Goal: Information Seeking & Learning: Find contact information

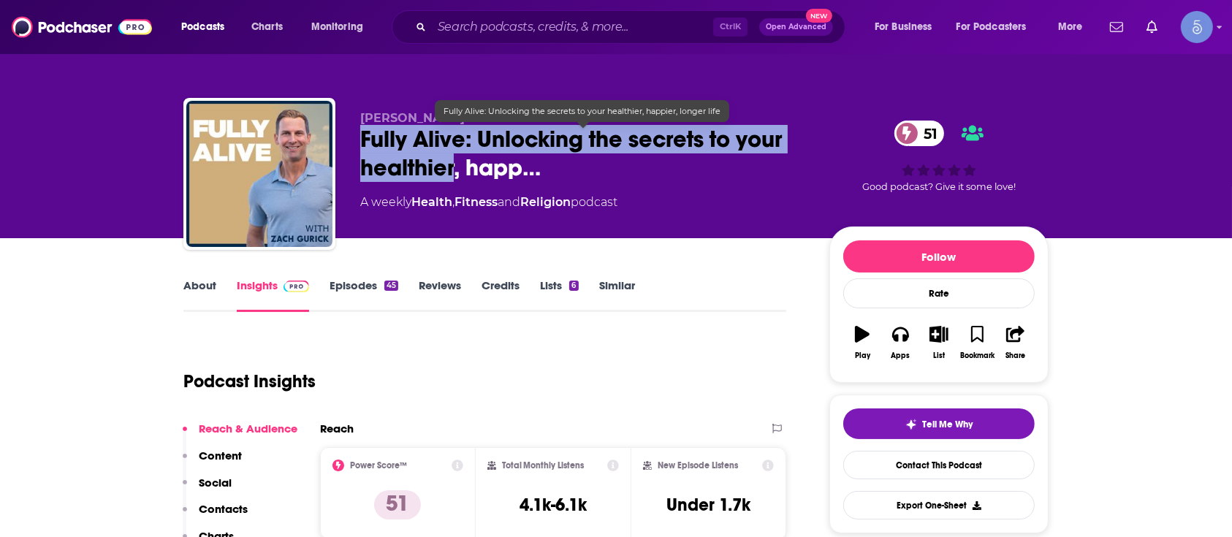
drag, startPoint x: 360, startPoint y: 137, endPoint x: 451, endPoint y: 173, distance: 97.9
click at [451, 173] on span "Fully Alive: Unlocking the secrets to your healthier, happ…" at bounding box center [583, 153] width 446 height 57
copy h2 "Fully Alive: Unlocking the secrets to your healthier"
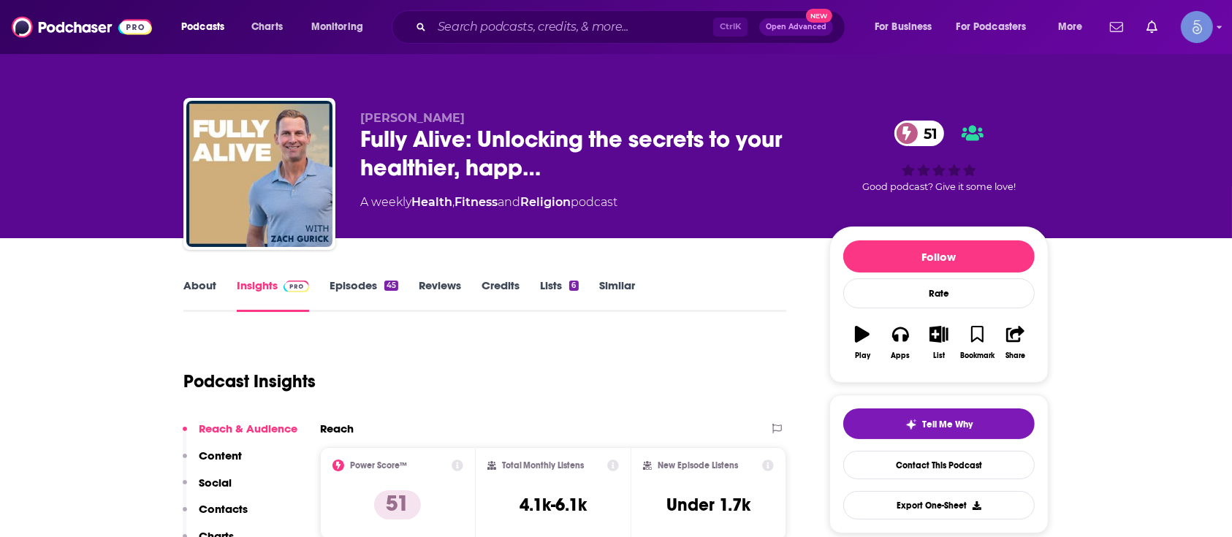
click at [200, 276] on div "About Insights Episodes 45 Reviews Credits Lists 6 Similar" at bounding box center [484, 294] width 603 height 36
drag, startPoint x: 211, startPoint y: 284, endPoint x: 637, endPoint y: 36, distance: 493.3
click at [213, 285] on link "About" at bounding box center [199, 295] width 33 height 34
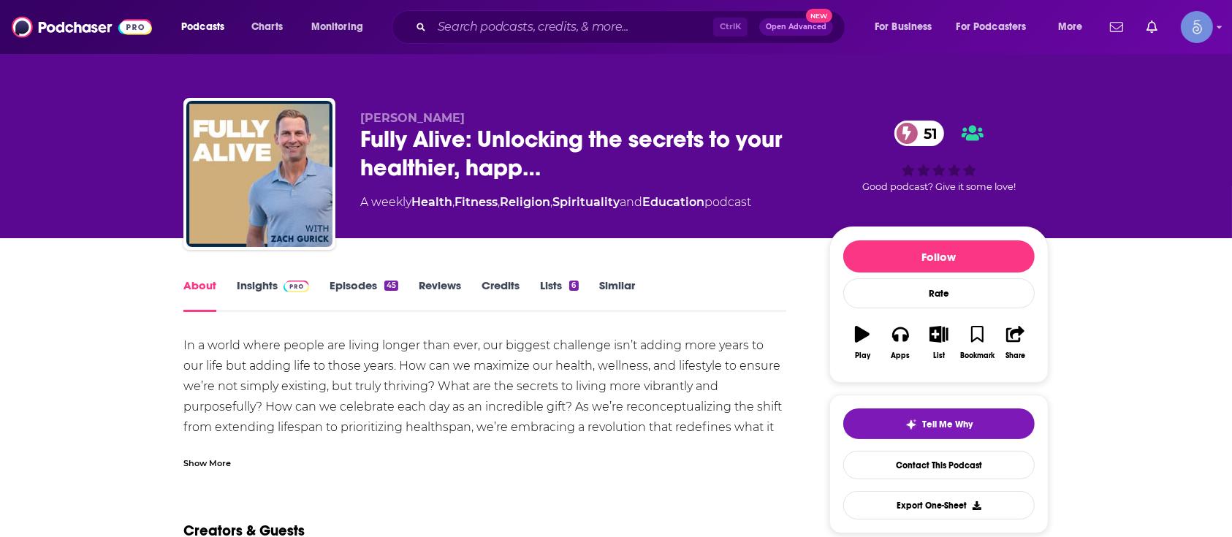
scroll to position [97, 0]
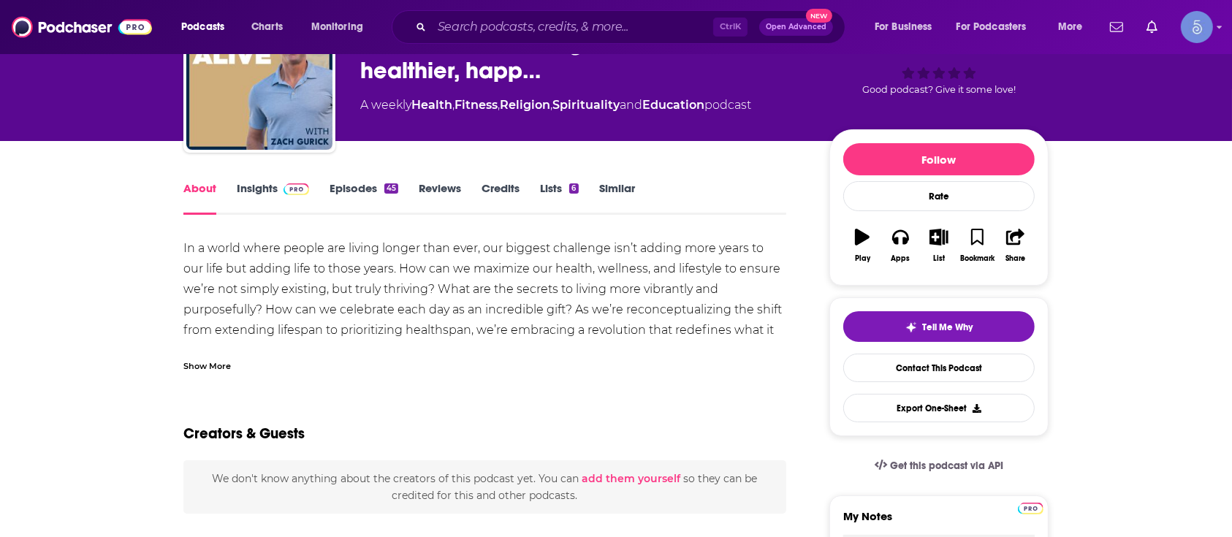
click at [202, 365] on div "Show More" at bounding box center [207, 365] width 48 height 14
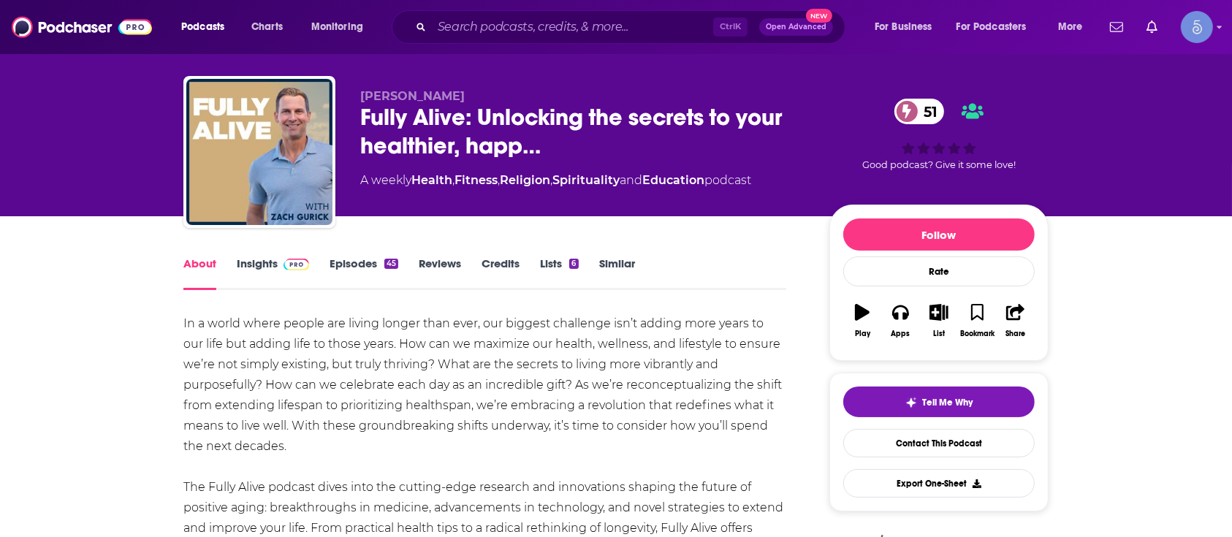
scroll to position [0, 0]
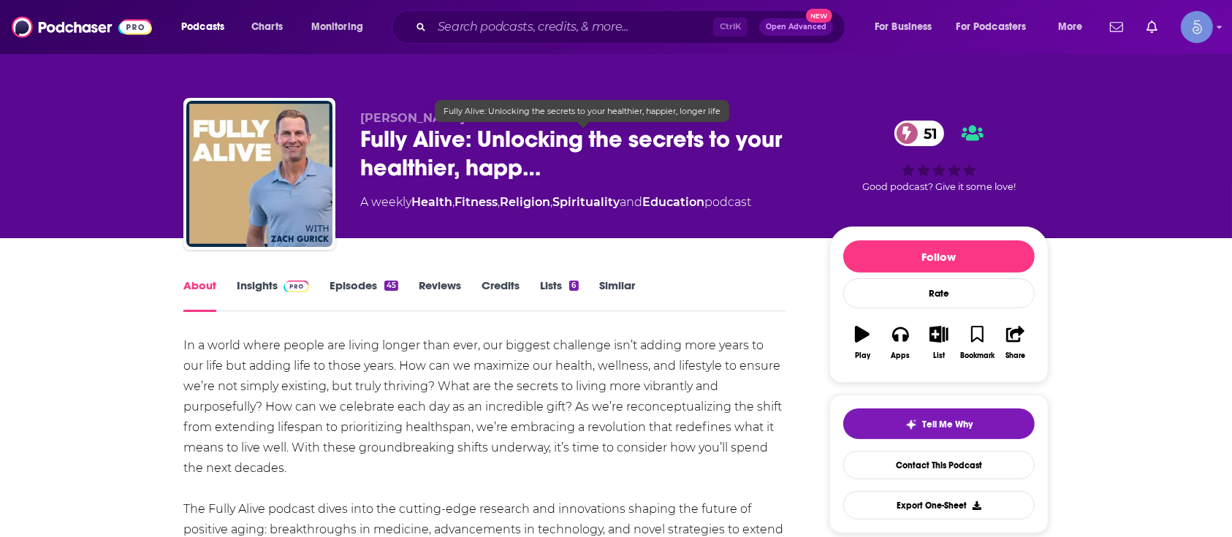
click at [431, 137] on span "Fully Alive: Unlocking the secrets to your healthier, happ…" at bounding box center [583, 153] width 446 height 57
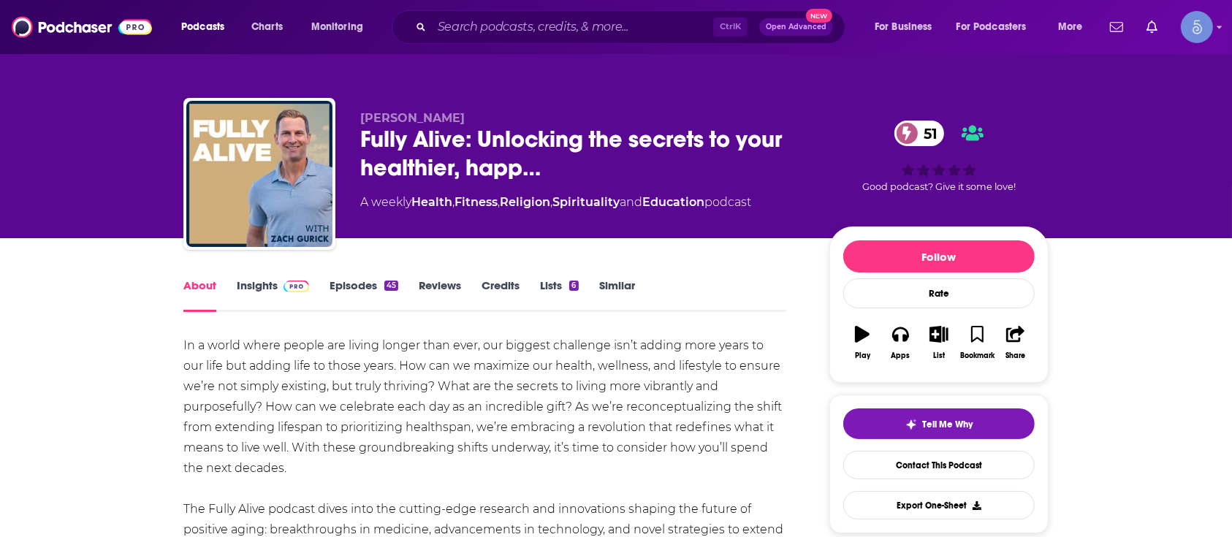
click at [502, 113] on p "Zach Gurick" at bounding box center [583, 118] width 446 height 14
click at [489, 137] on span "Fully Alive: Unlocking the secrets to your healthier, happ…" at bounding box center [583, 153] width 446 height 57
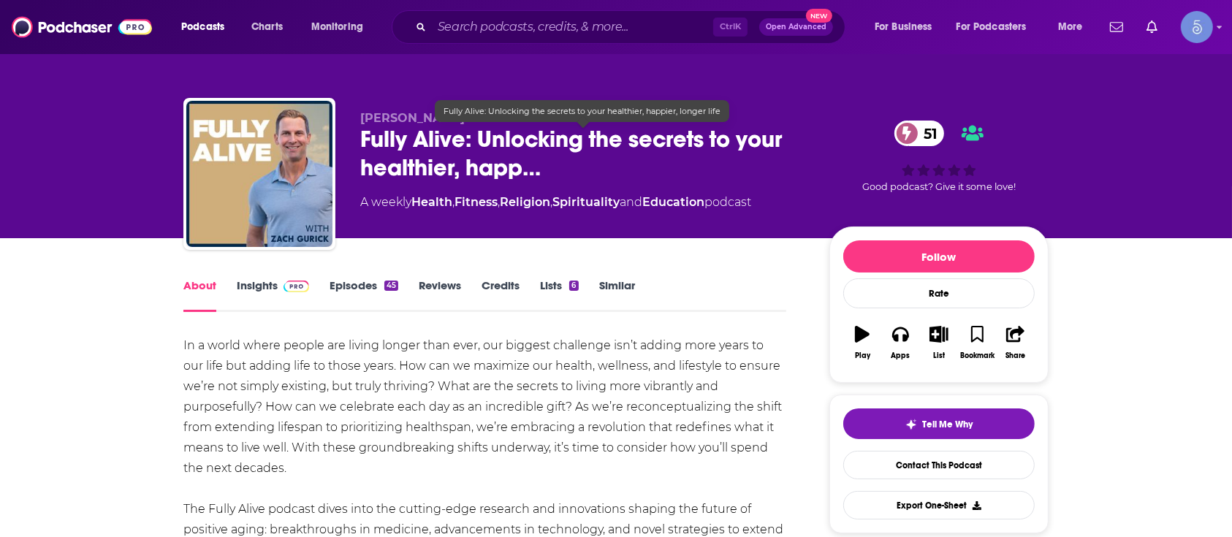
click at [489, 137] on span "Fully Alive: Unlocking the secrets to your healthier, happ…" at bounding box center [583, 153] width 446 height 57
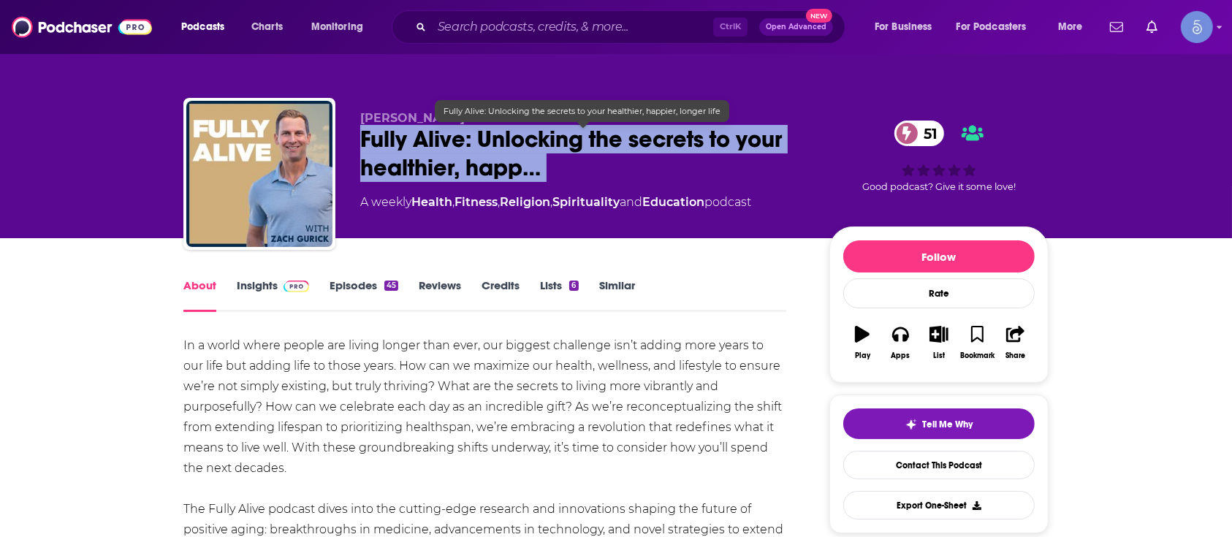
click at [444, 160] on span "Fully Alive: Unlocking the secrets to your healthier, happ…" at bounding box center [583, 153] width 446 height 57
drag, startPoint x: 360, startPoint y: 129, endPoint x: 455, endPoint y: 173, distance: 105.0
click at [455, 173] on span "Fully Alive: Unlocking the secrets to your healthier, happ…" at bounding box center [583, 153] width 446 height 57
copy h1 "Fully Alive: Unlocking the secrets to your healthier"
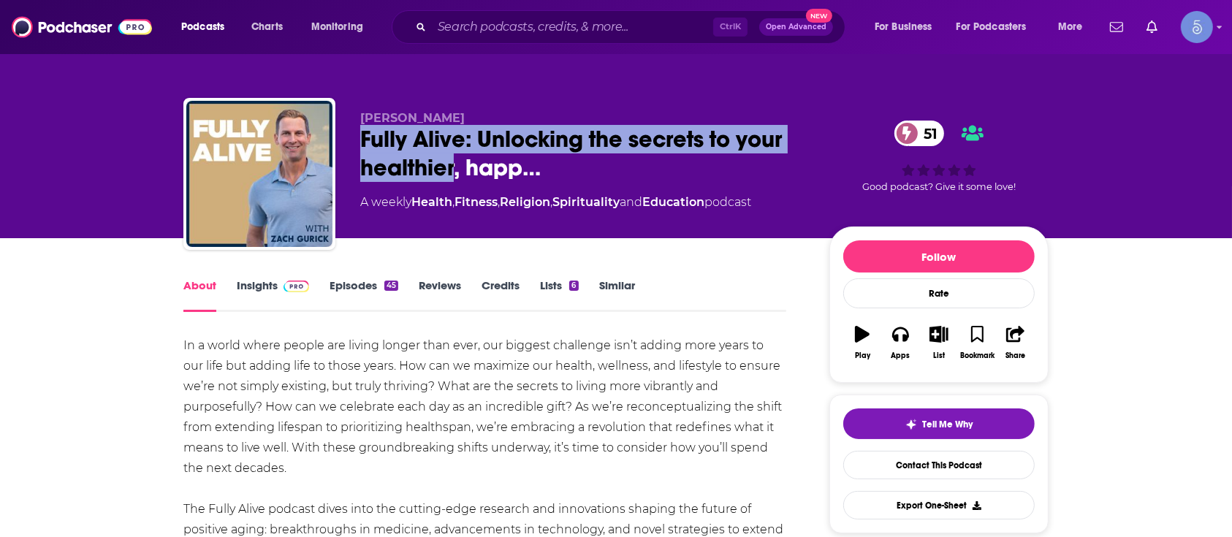
click at [264, 289] on link "Insights" at bounding box center [273, 295] width 72 height 34
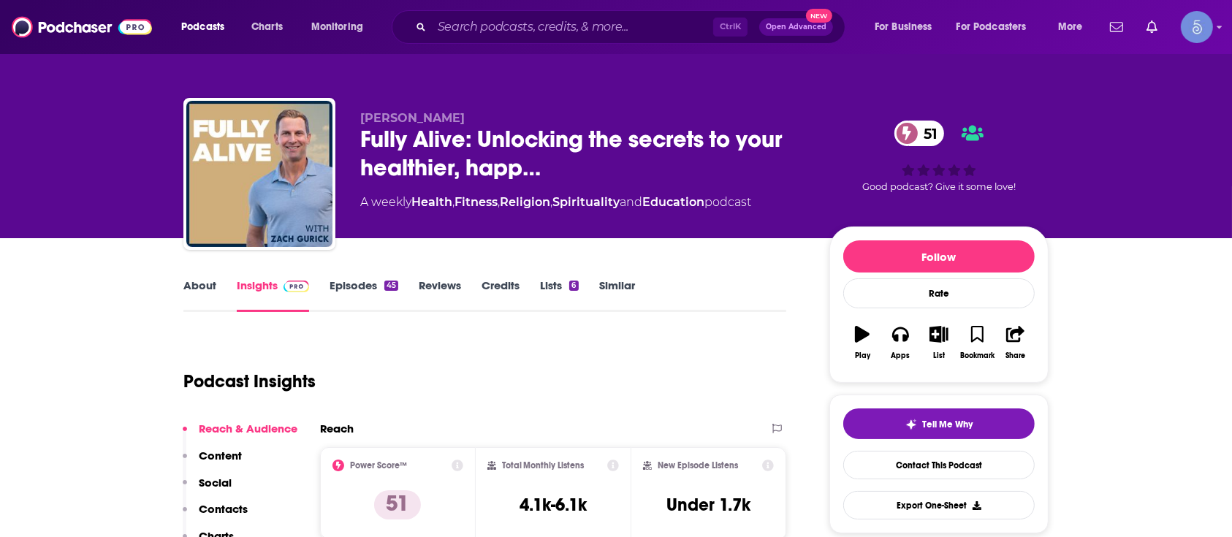
click at [395, 116] on span "Zach Gurick" at bounding box center [412, 118] width 105 height 14
copy span "Gurick"
click at [396, 112] on span "Zach Gurick" at bounding box center [412, 118] width 105 height 14
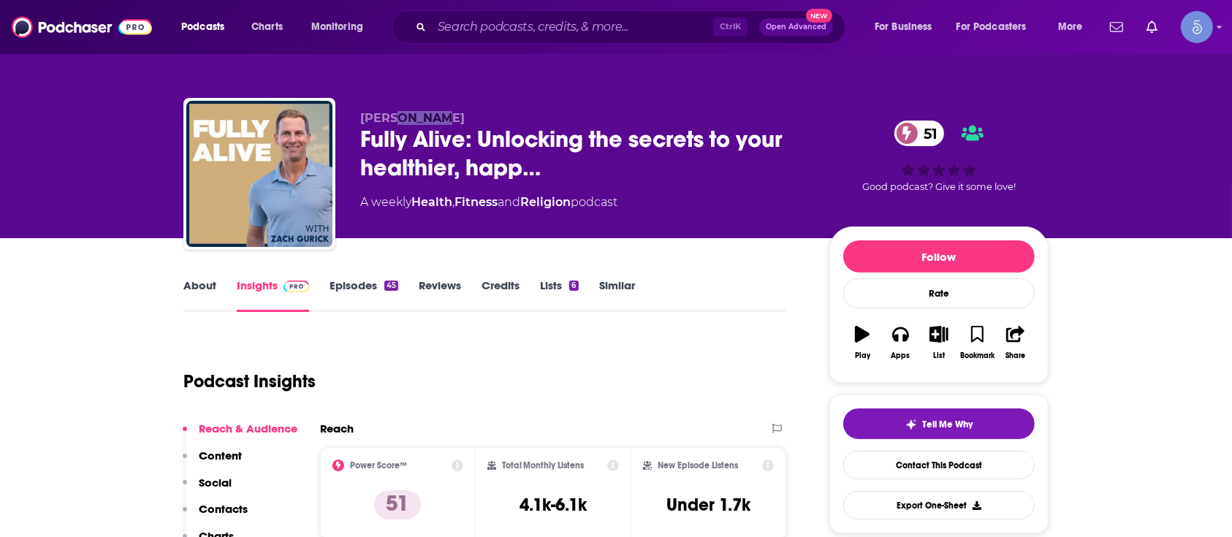
click at [395, 112] on span "Zach Gurick" at bounding box center [412, 118] width 105 height 14
click at [187, 290] on link "About" at bounding box center [199, 295] width 33 height 34
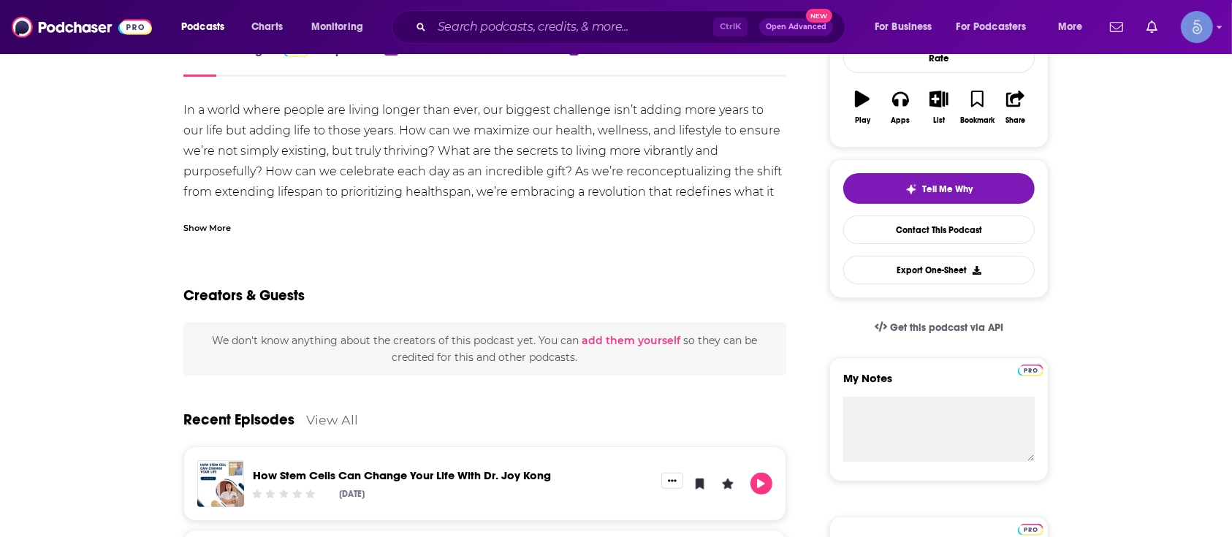
scroll to position [292, 0]
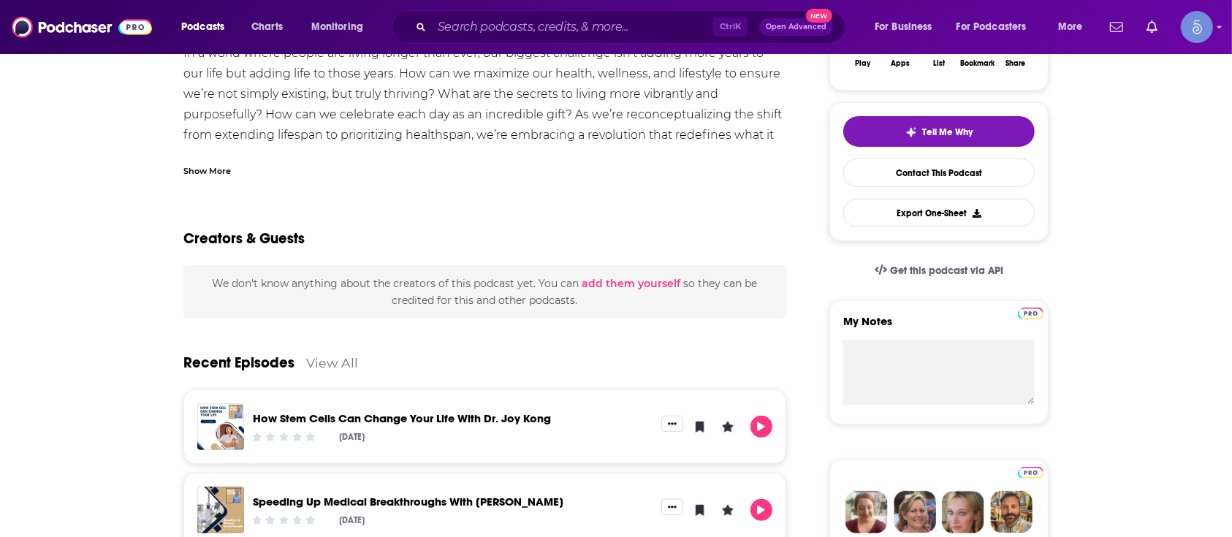
click at [213, 175] on div "Show More" at bounding box center [207, 170] width 48 height 14
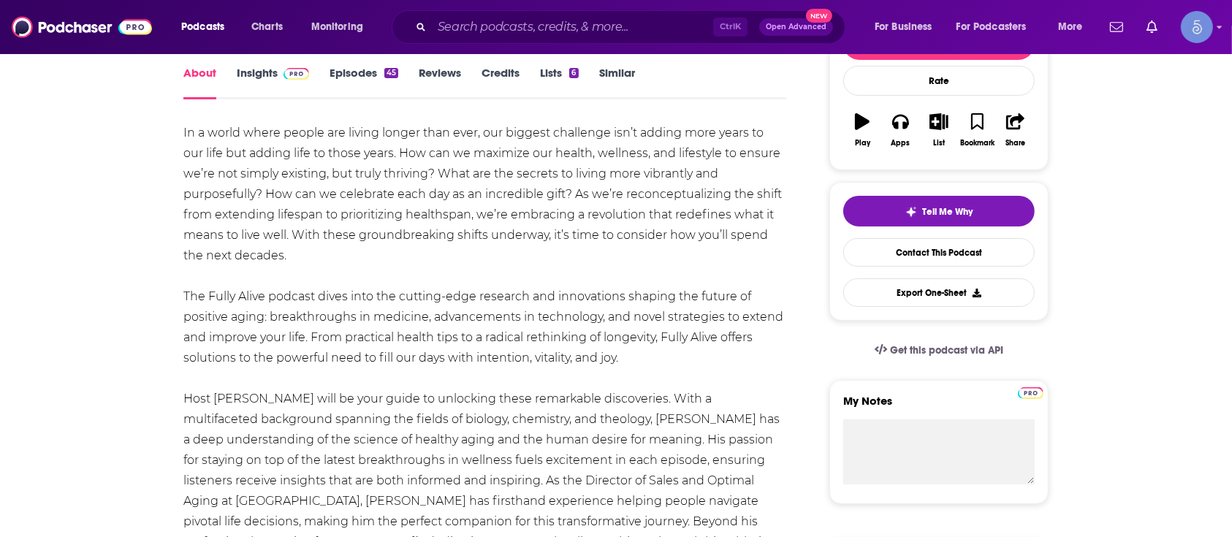
scroll to position [194, 0]
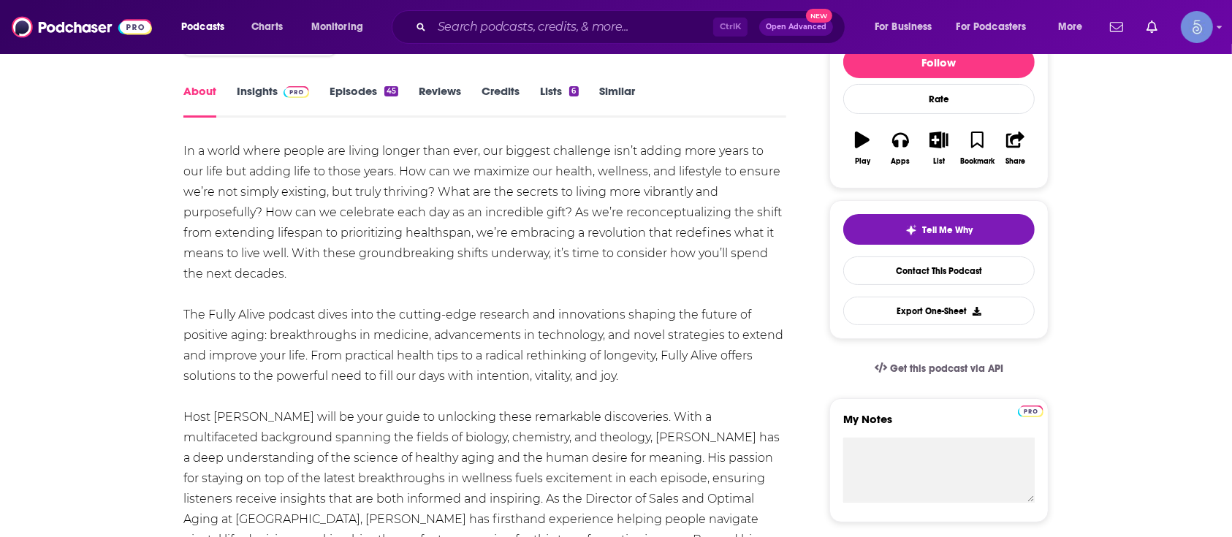
click at [338, 218] on span "In a world where people are living longer than ever, our biggest challenge isn’…" at bounding box center [482, 212] width 599 height 137
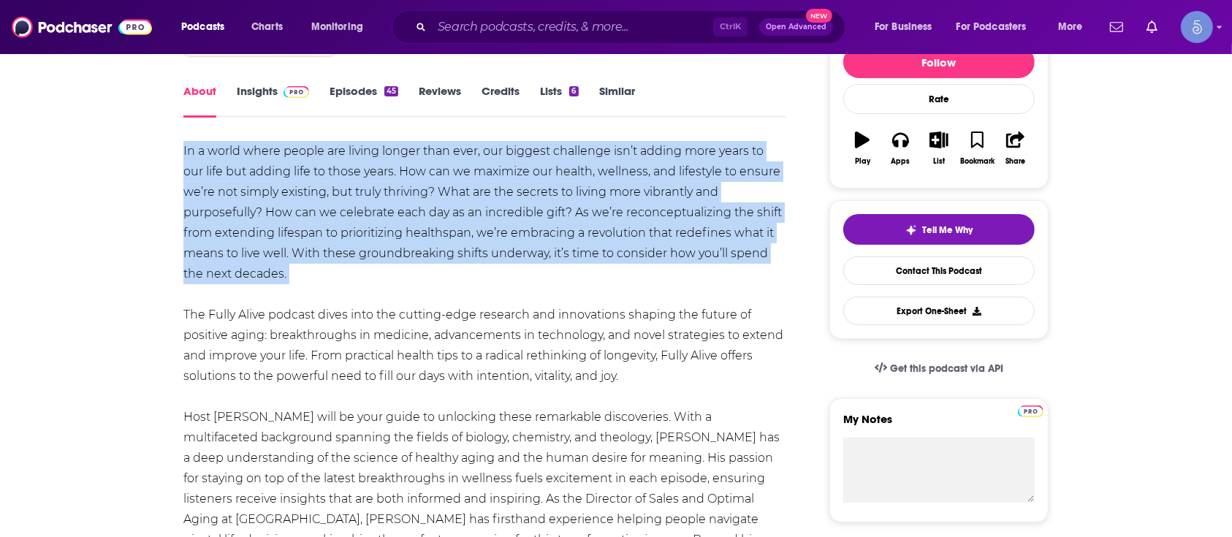
click at [338, 218] on span "In a world where people are living longer than ever, our biggest challenge isn’…" at bounding box center [482, 212] width 599 height 137
copy span "In a world where people are living longer than ever, our biggest challenge isn’…"
click at [655, 236] on span "In a world where people are living longer than ever, our biggest challenge isn’…" at bounding box center [482, 212] width 599 height 137
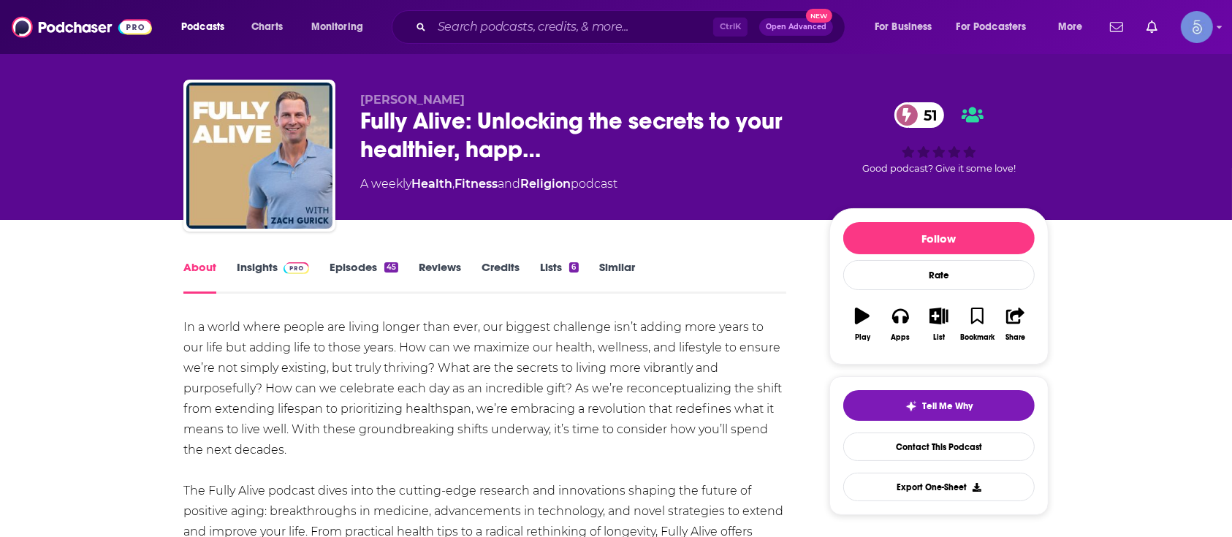
scroll to position [0, 0]
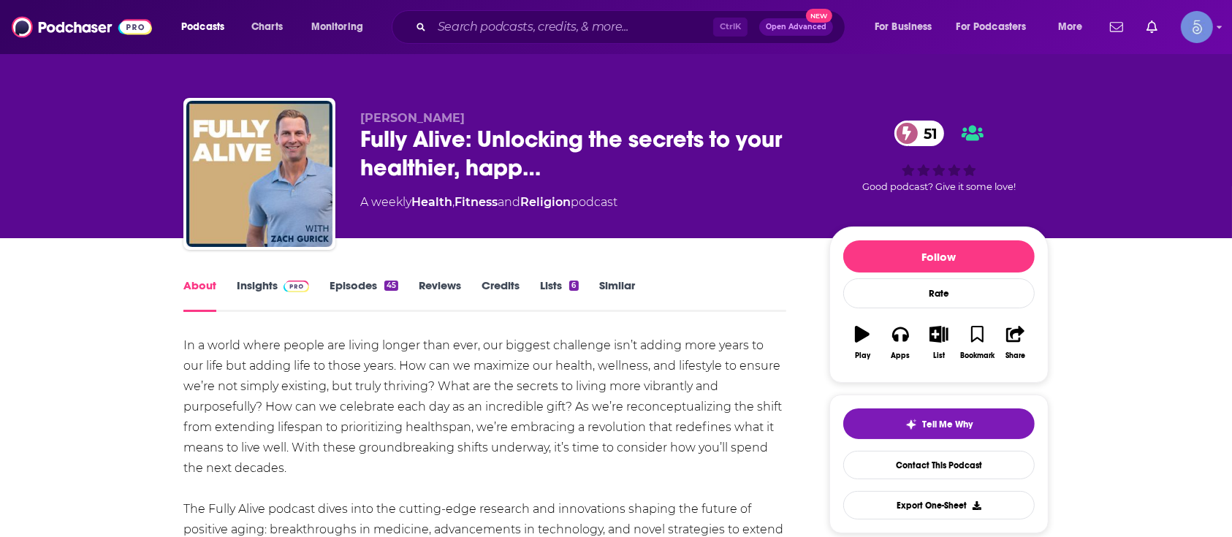
click at [285, 285] on img at bounding box center [297, 287] width 26 height 12
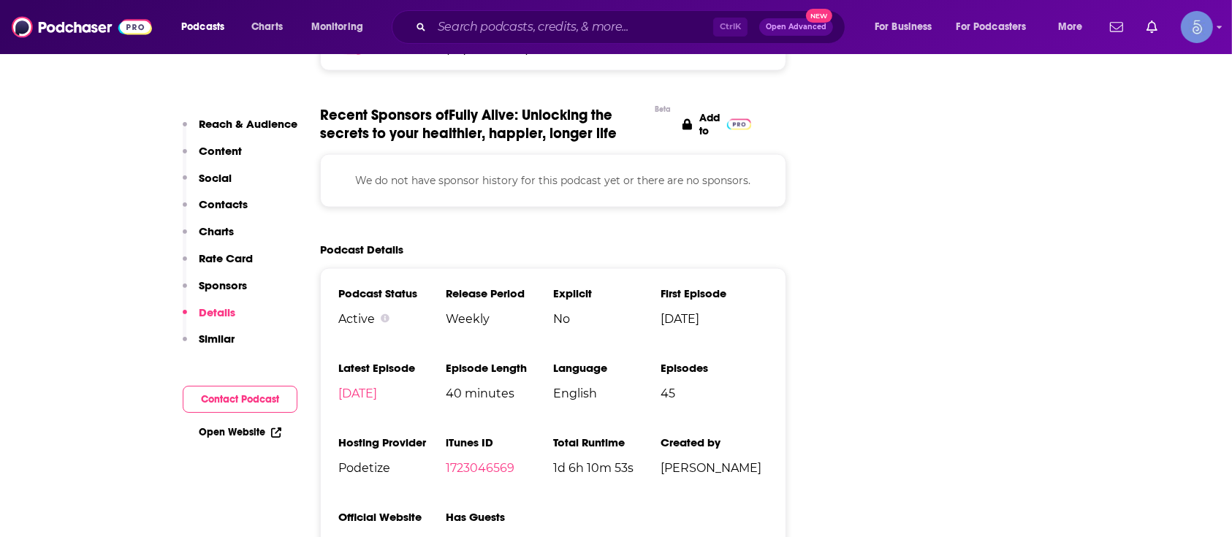
scroll to position [2144, 0]
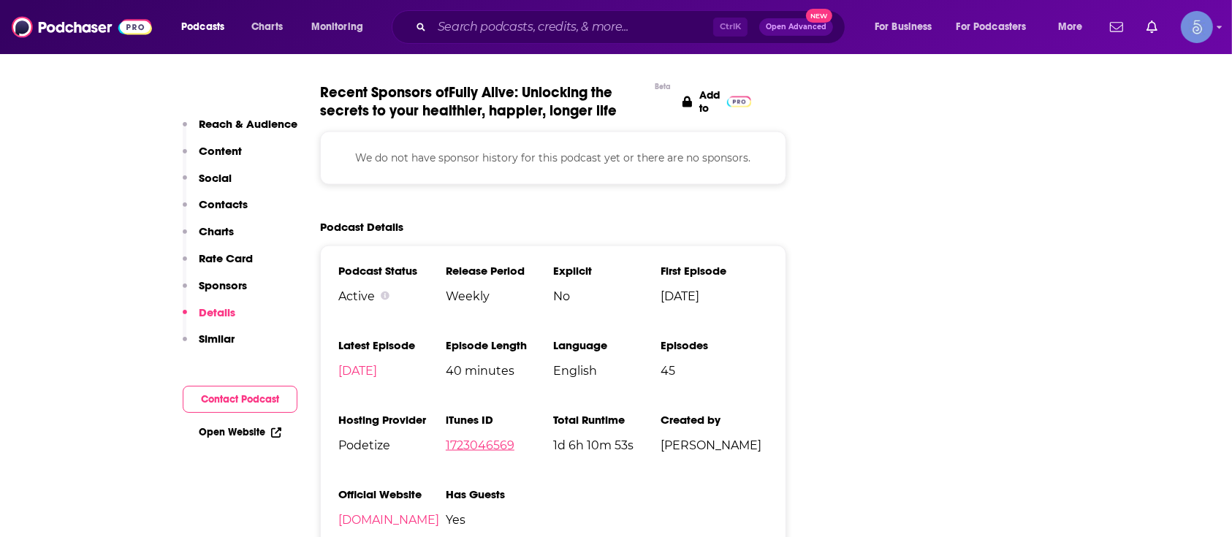
click at [475, 439] on link "1723046569" at bounding box center [480, 446] width 69 height 14
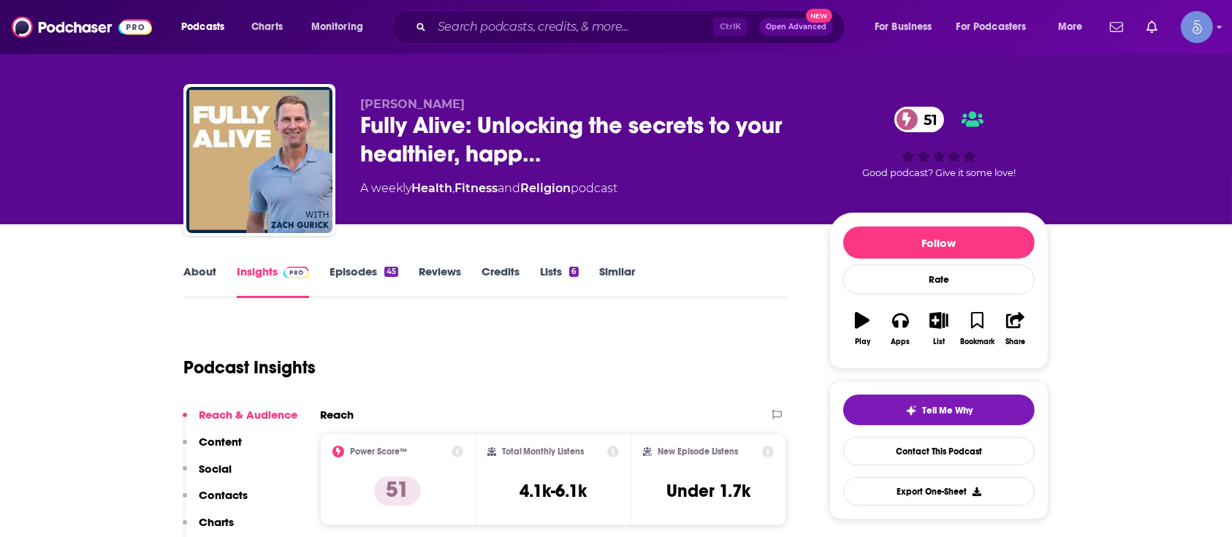
scroll to position [0, 0]
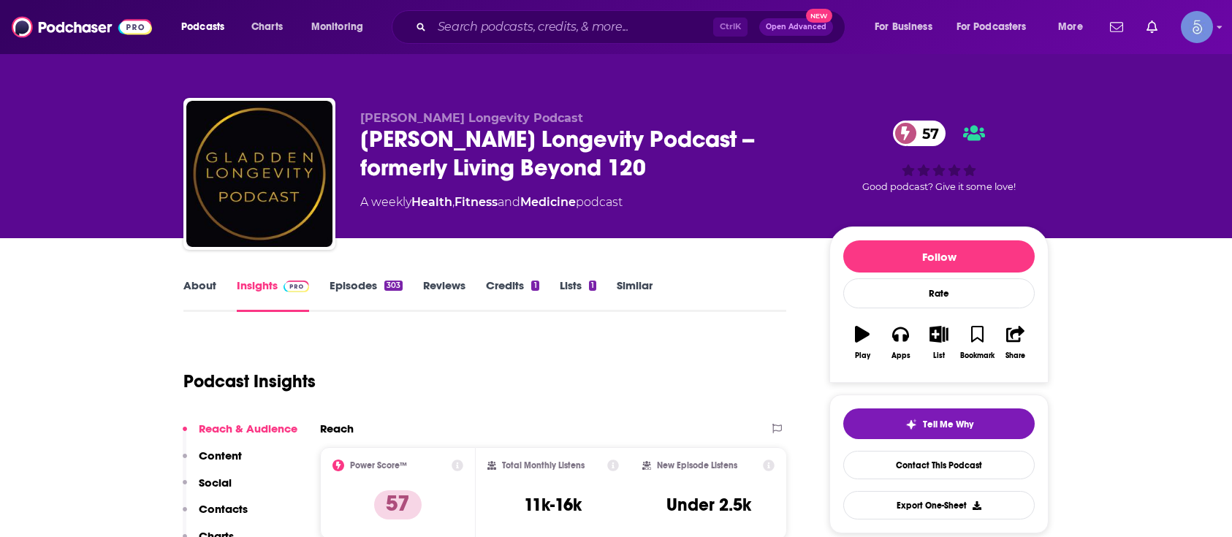
click at [197, 280] on link "About" at bounding box center [199, 295] width 33 height 34
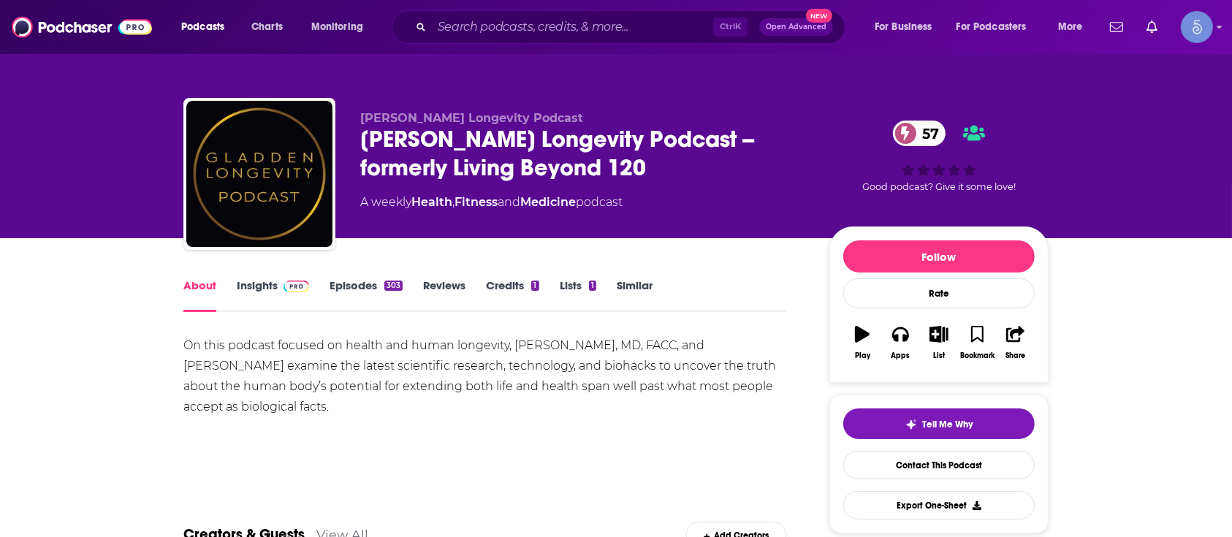
click at [492, 151] on div "Gladden Longevity Podcast -- formerly Living Beyond 120 57" at bounding box center [583, 153] width 446 height 57
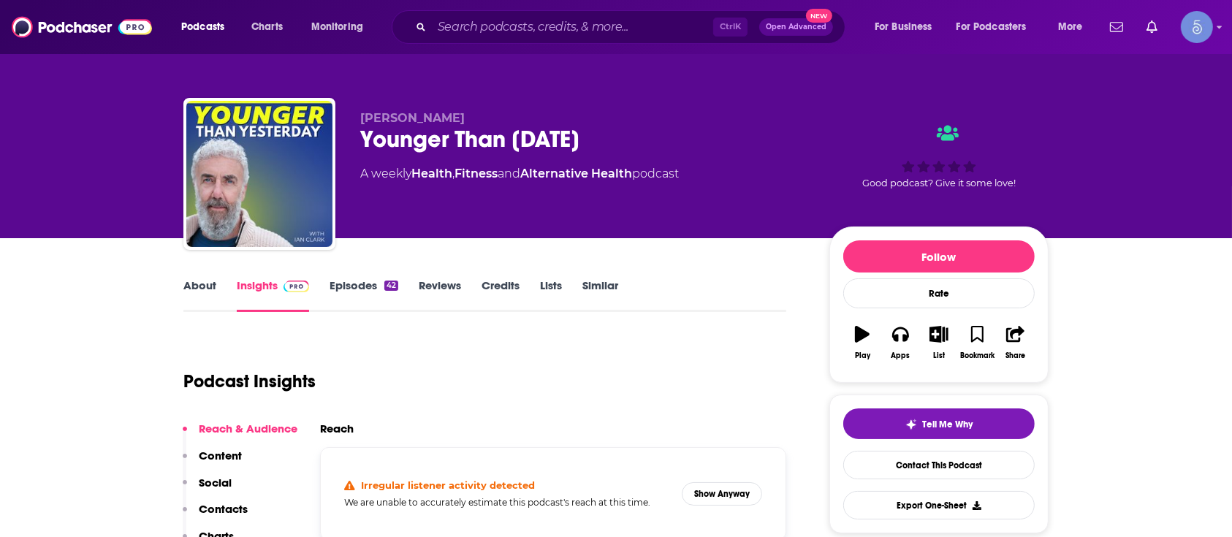
click at [569, 140] on div "Younger Than Yesterday" at bounding box center [583, 139] width 446 height 29
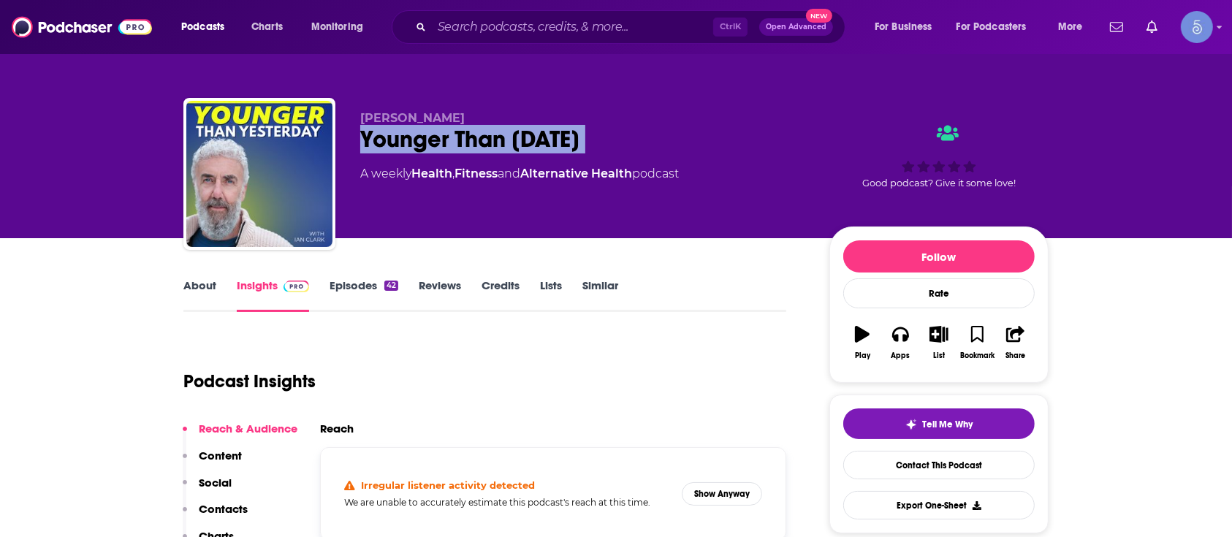
click at [569, 140] on div "Younger Than Yesterday" at bounding box center [583, 139] width 446 height 29
copy div "Younger Than Yesterday"
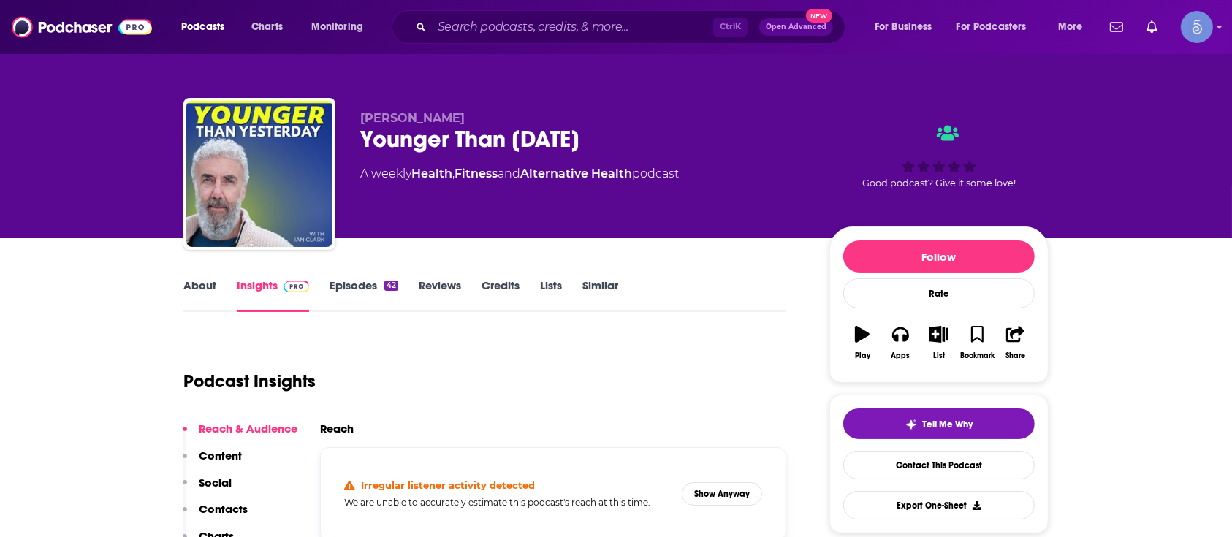
click at [387, 115] on span "Ian Clark" at bounding box center [412, 118] width 105 height 14
copy p "Ian Clark"
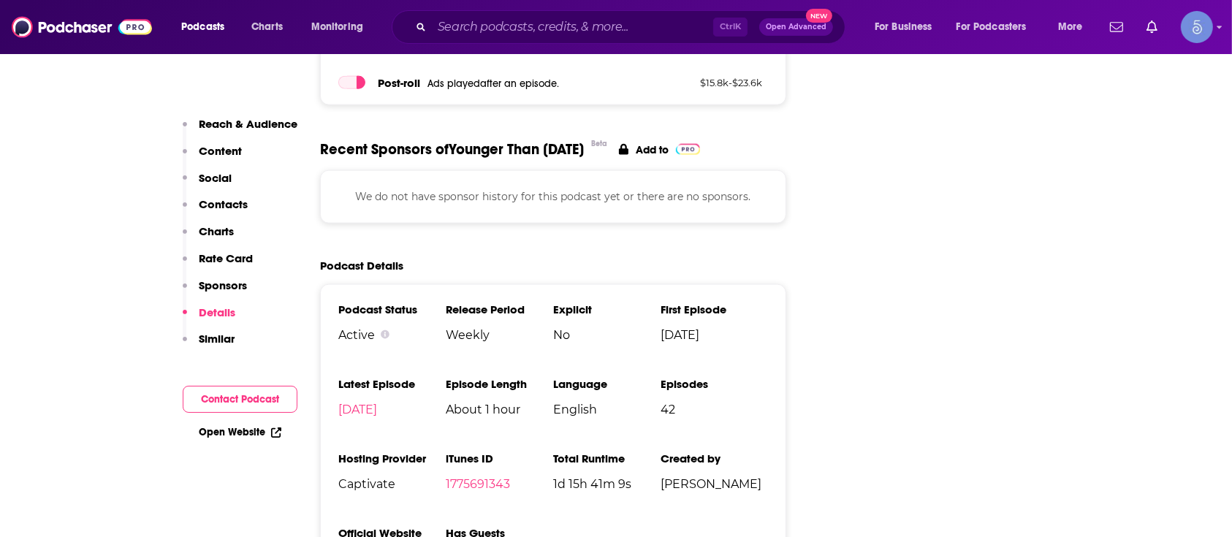
scroll to position [1949, 0]
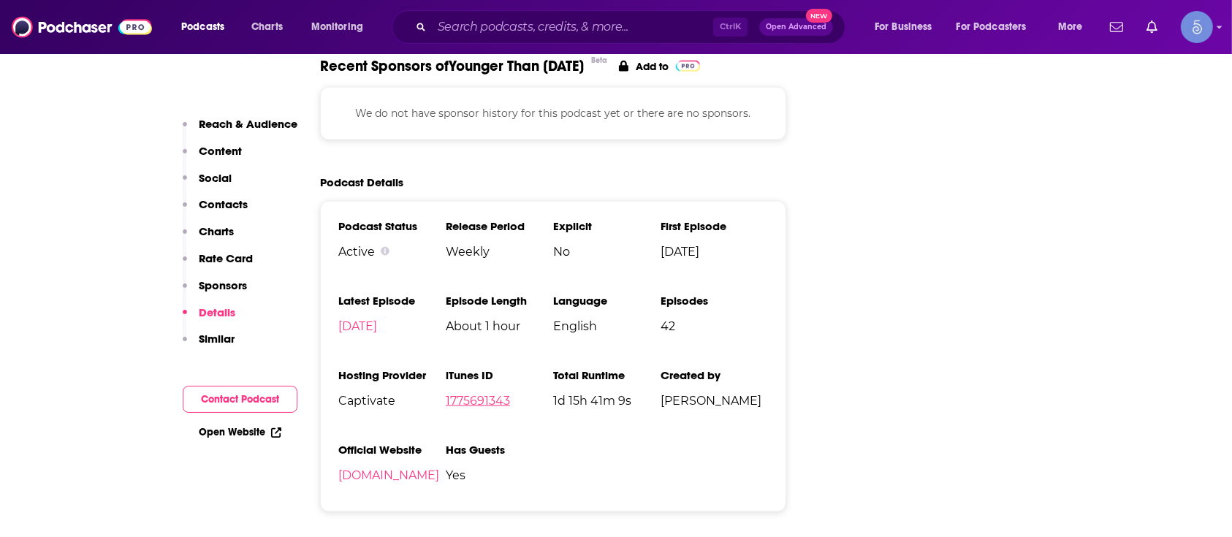
click at [475, 394] on link "1775691343" at bounding box center [478, 401] width 64 height 14
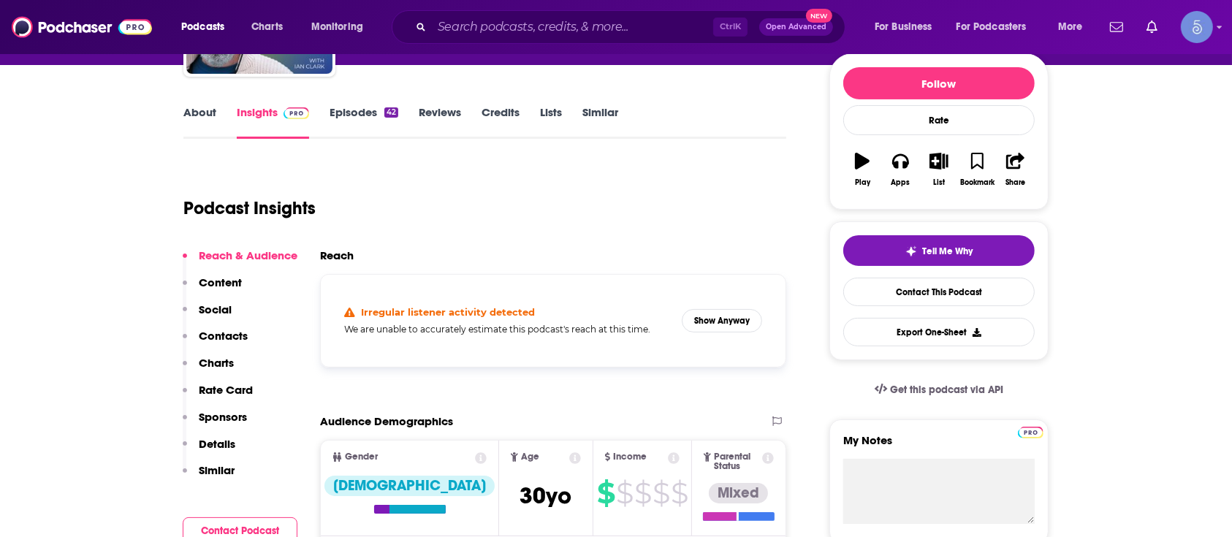
scroll to position [0, 0]
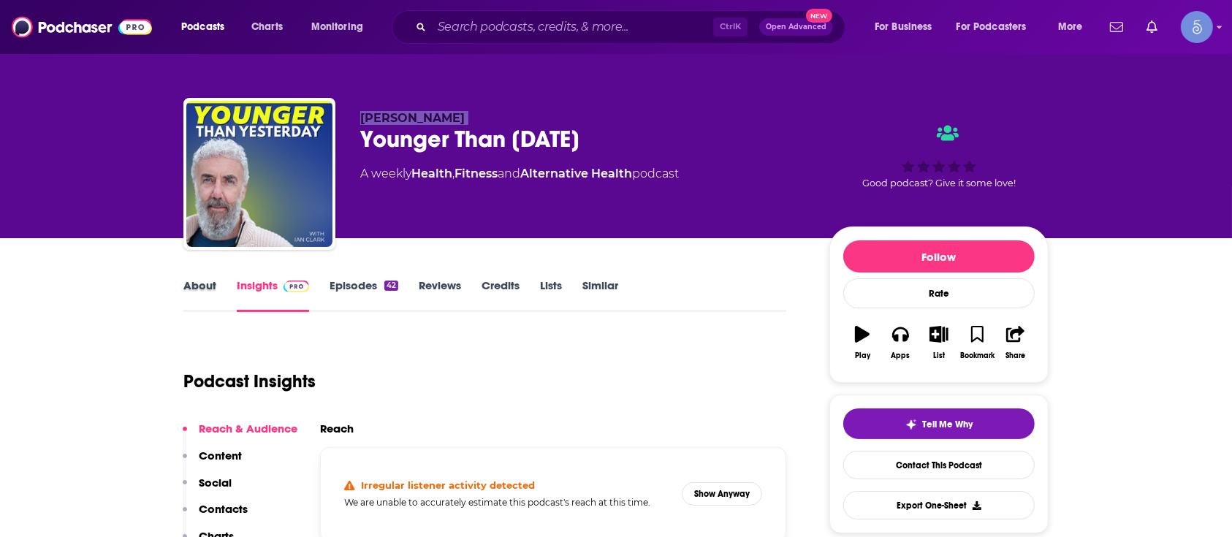
click at [224, 292] on div "About" at bounding box center [209, 295] width 53 height 34
click at [210, 292] on link "About" at bounding box center [199, 295] width 33 height 34
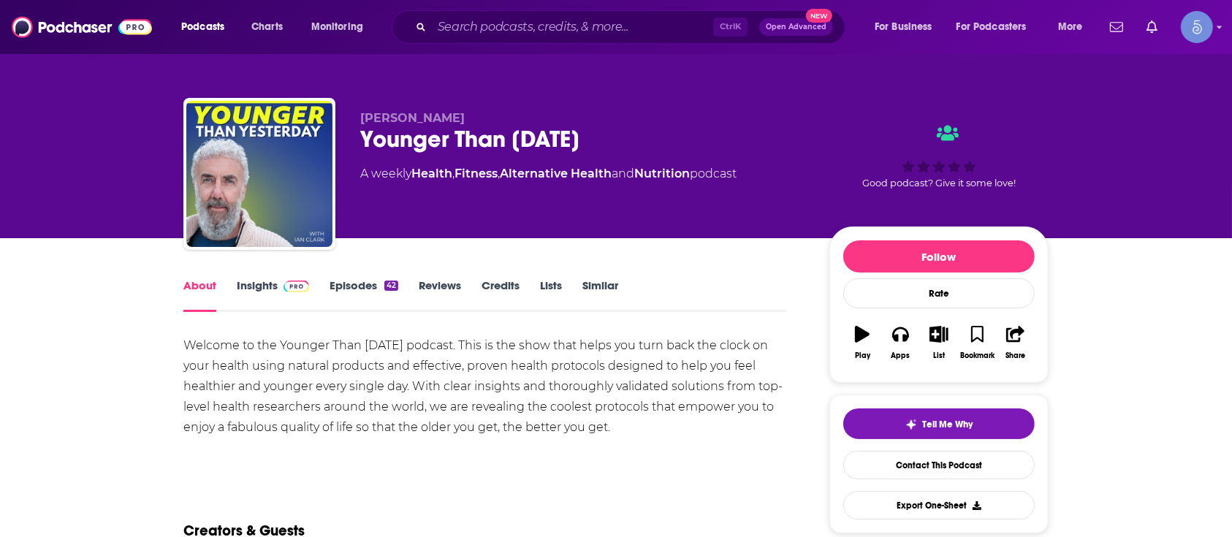
click at [351, 353] on div "Welcome to the Younger Than Yesterday podcast. This is the show that helps you …" at bounding box center [484, 387] width 603 height 102
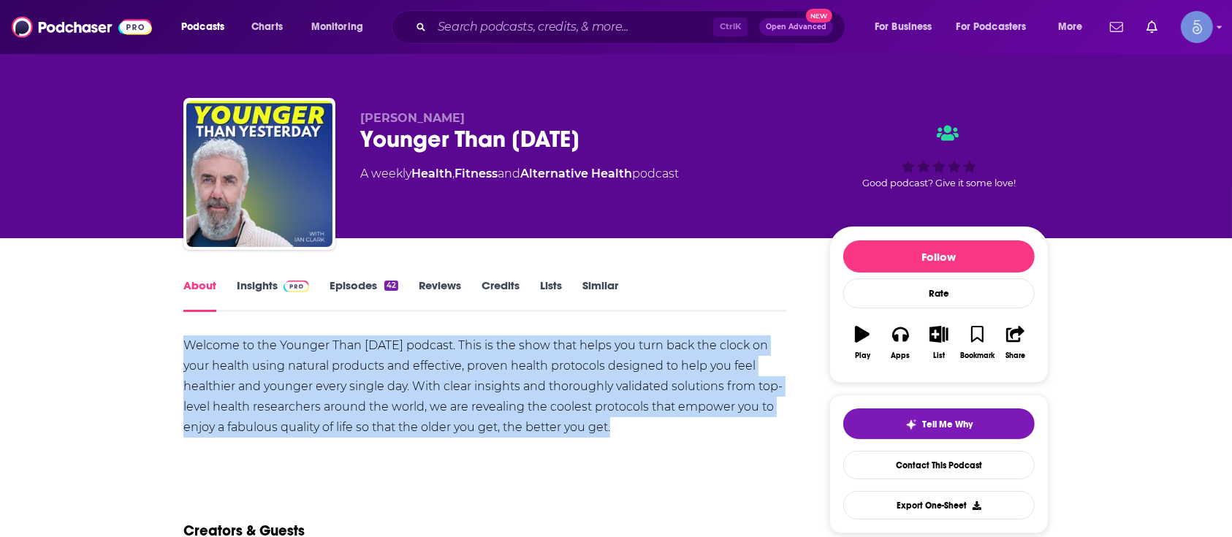
click at [351, 353] on div "Welcome to the Younger Than Yesterday podcast. This is the show that helps you …" at bounding box center [484, 387] width 603 height 102
copy div "Welcome to the Younger Than Yesterday podcast. This is the show that helps you …"
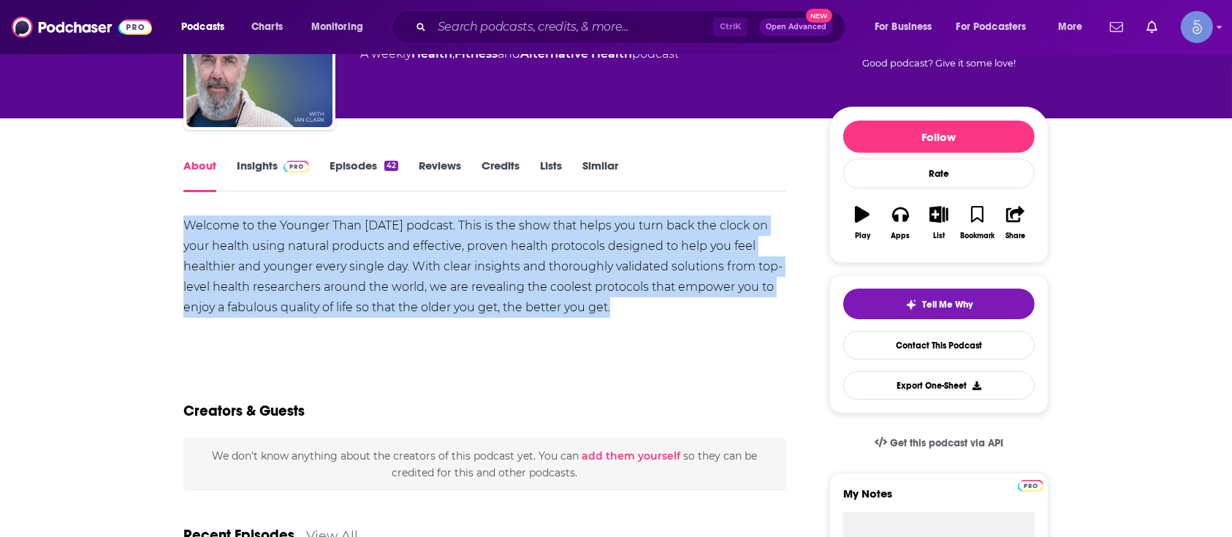
scroll to position [97, 0]
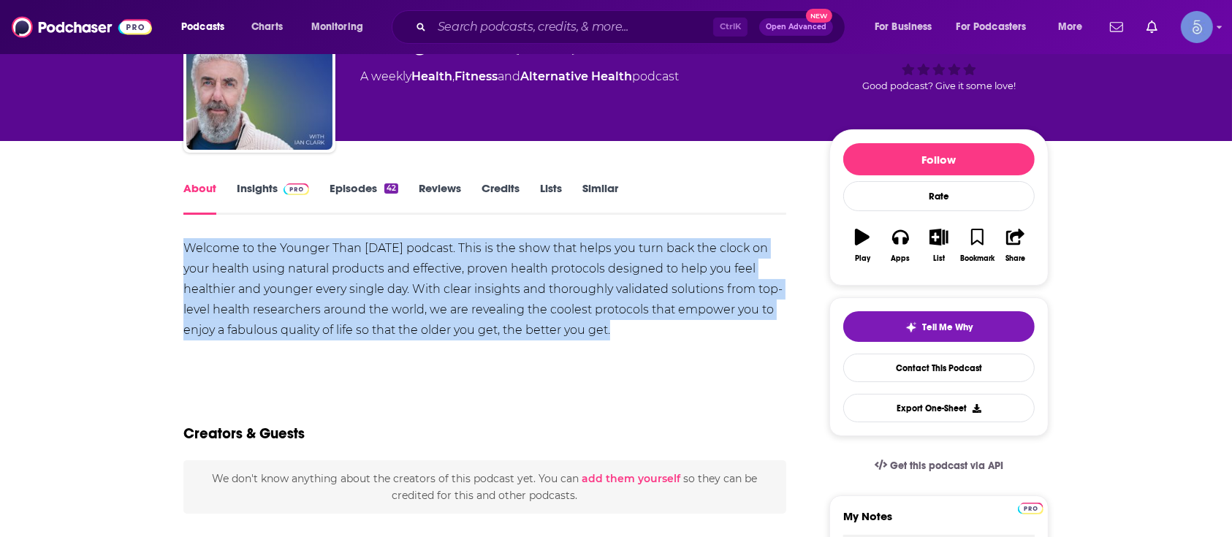
click at [290, 196] on link "Insights" at bounding box center [273, 198] width 72 height 34
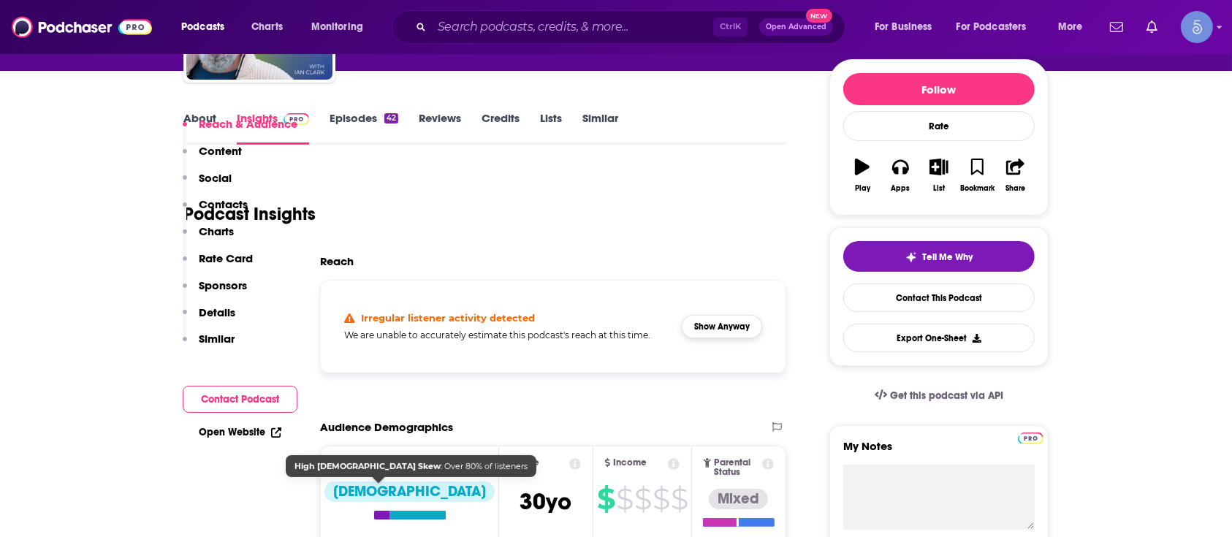
scroll to position [292, 0]
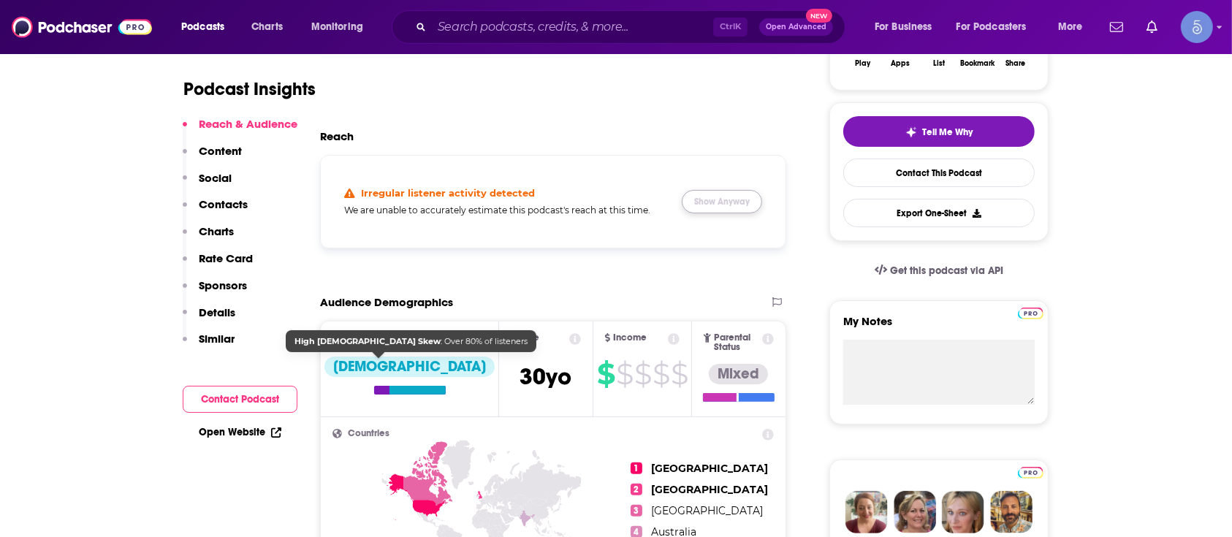
click at [702, 202] on button "Show Anyway" at bounding box center [722, 201] width 80 height 23
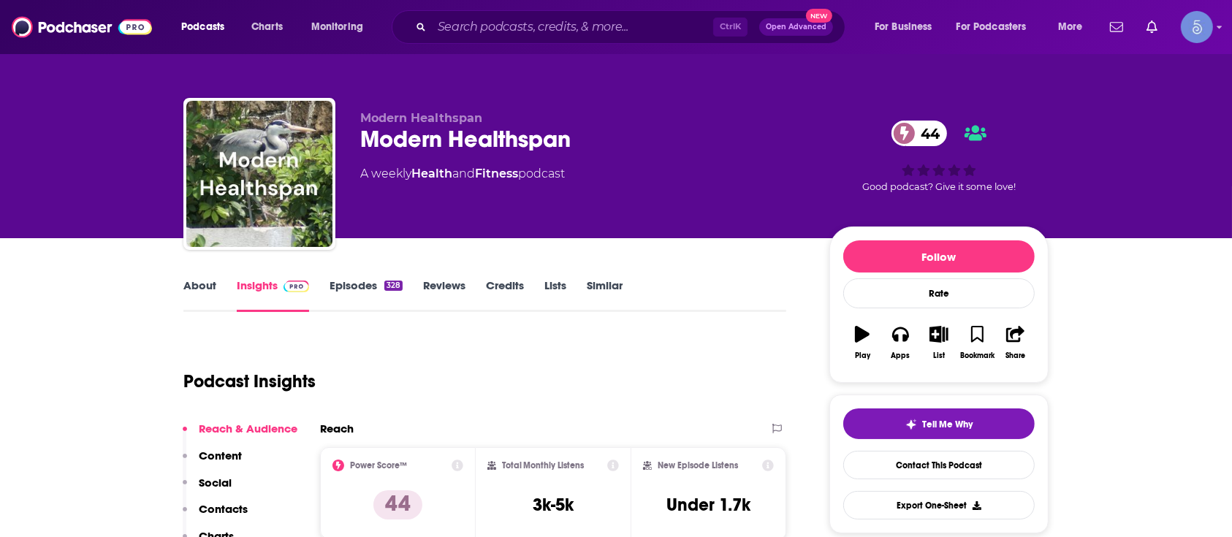
click at [487, 143] on div "Modern Healthspan 44" at bounding box center [583, 139] width 446 height 29
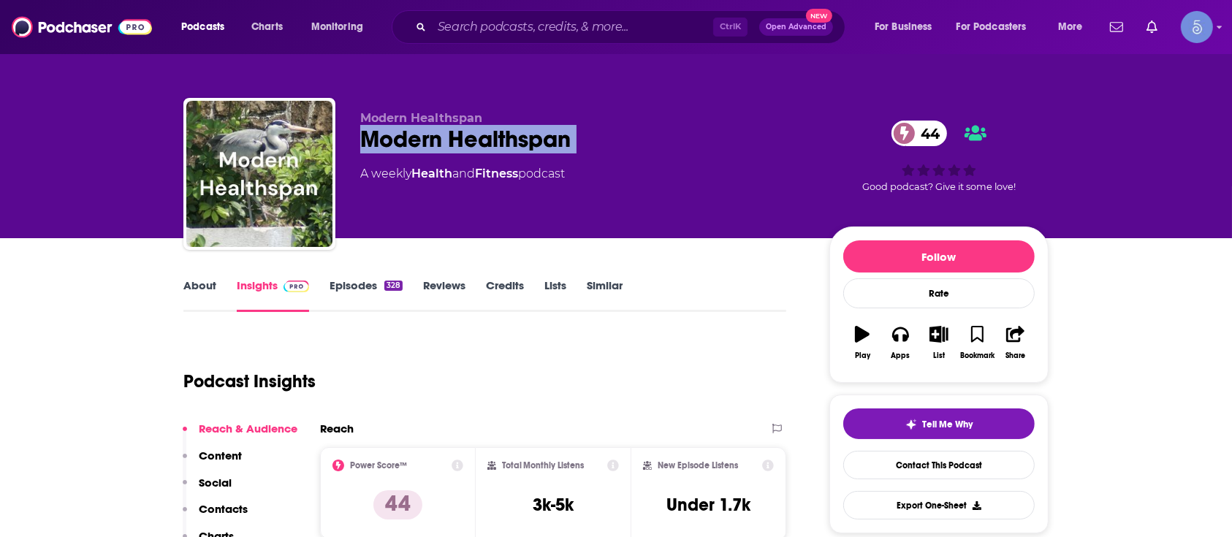
click at [487, 143] on div "Modern Healthspan 44" at bounding box center [583, 139] width 446 height 29
copy div "Modern Healthspan 44"
click at [496, 141] on div "Modern Healthspan 44" at bounding box center [583, 139] width 446 height 29
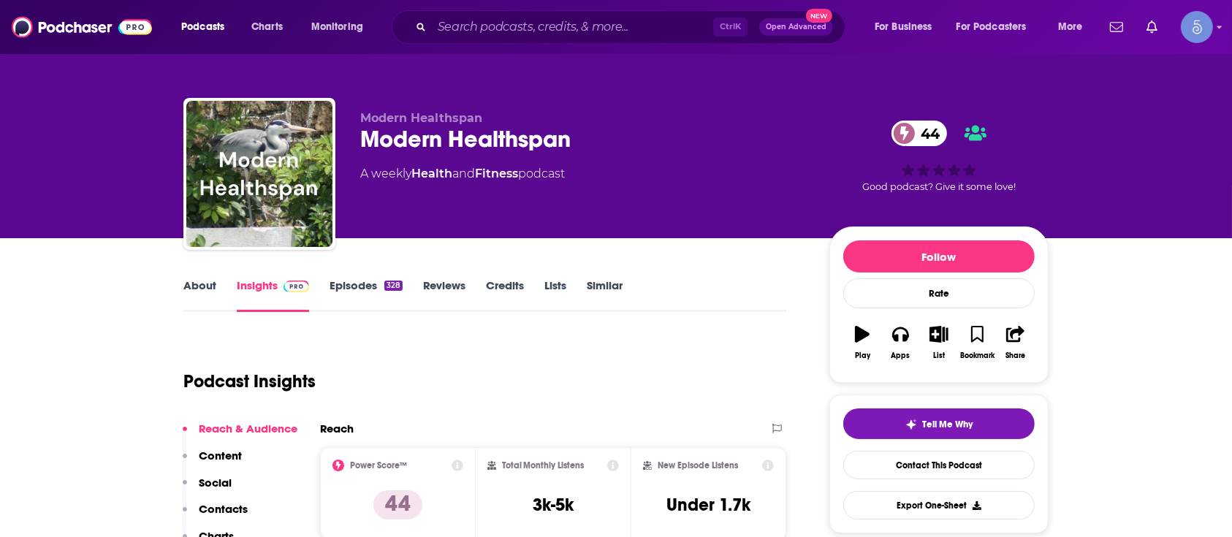
click at [425, 108] on div "Modern Healthspan Modern Healthspan 44 A weekly Health and Fitness podcast 44 G…" at bounding box center [615, 177] width 865 height 158
copy p "Modern Healthspan"
click at [189, 278] on div "About Insights Episodes 328 Reviews Credits Lists Similar" at bounding box center [484, 294] width 603 height 36
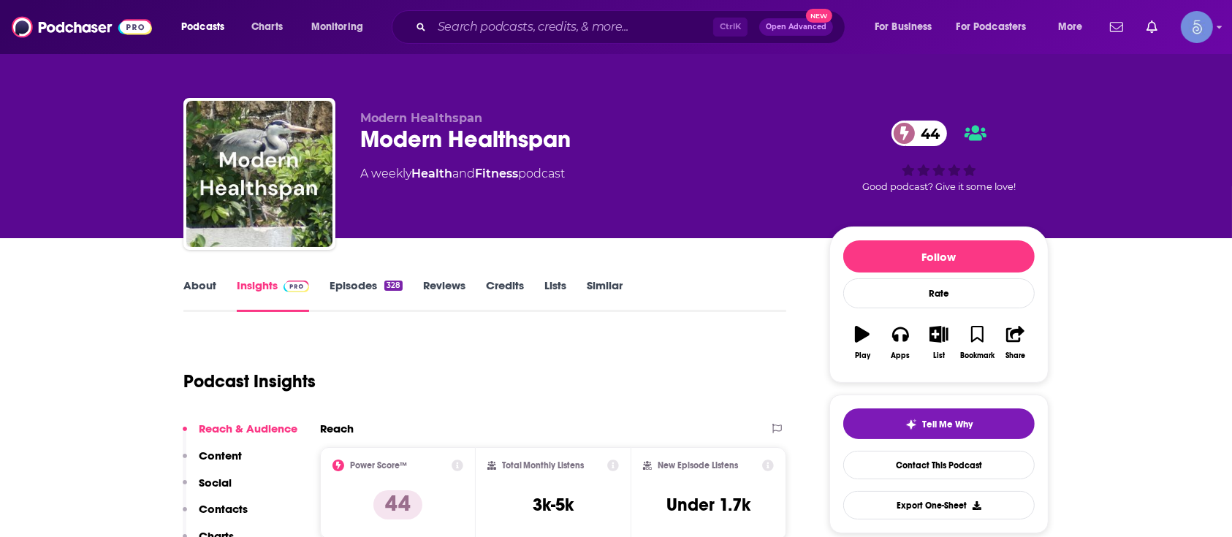
click at [197, 279] on link "About" at bounding box center [199, 295] width 33 height 34
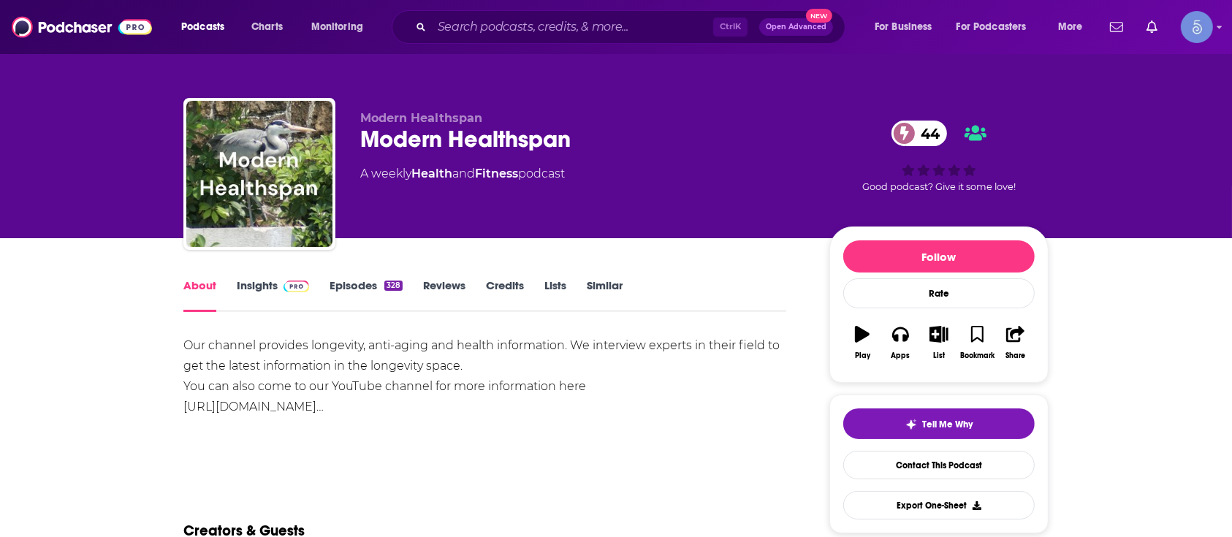
click at [306, 356] on div "Our channel provides longevity, anti-aging and health information. We interview…" at bounding box center [484, 377] width 603 height 82
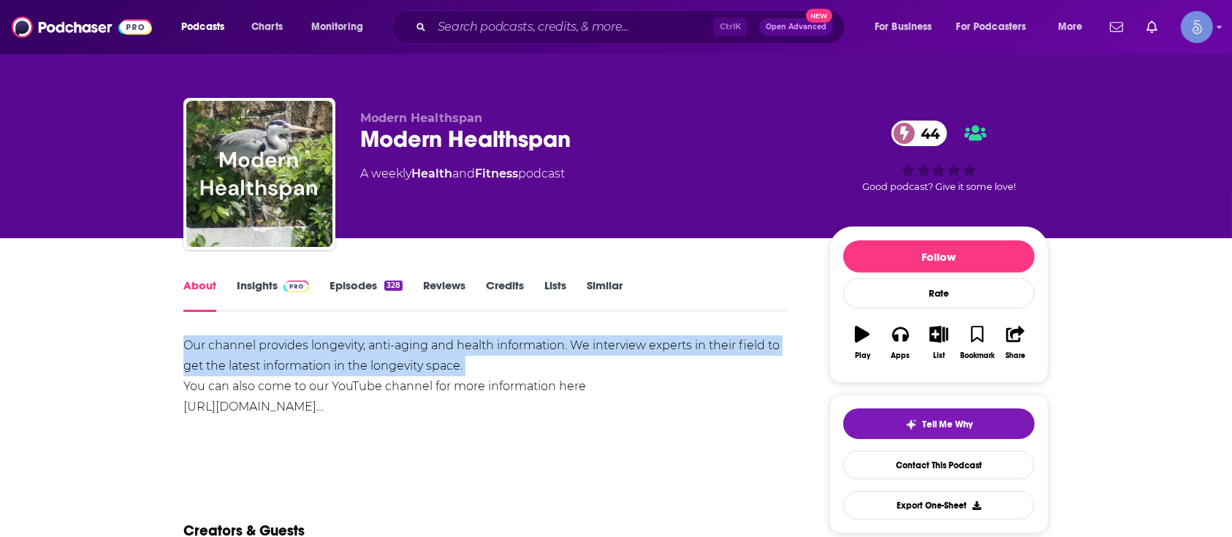
click at [306, 356] on div "Our channel provides longevity, anti-aging and health information. We interview…" at bounding box center [484, 377] width 603 height 82
click at [532, 365] on div "Our channel provides longevity, anti-aging and health information. We interview…" at bounding box center [484, 377] width 603 height 82
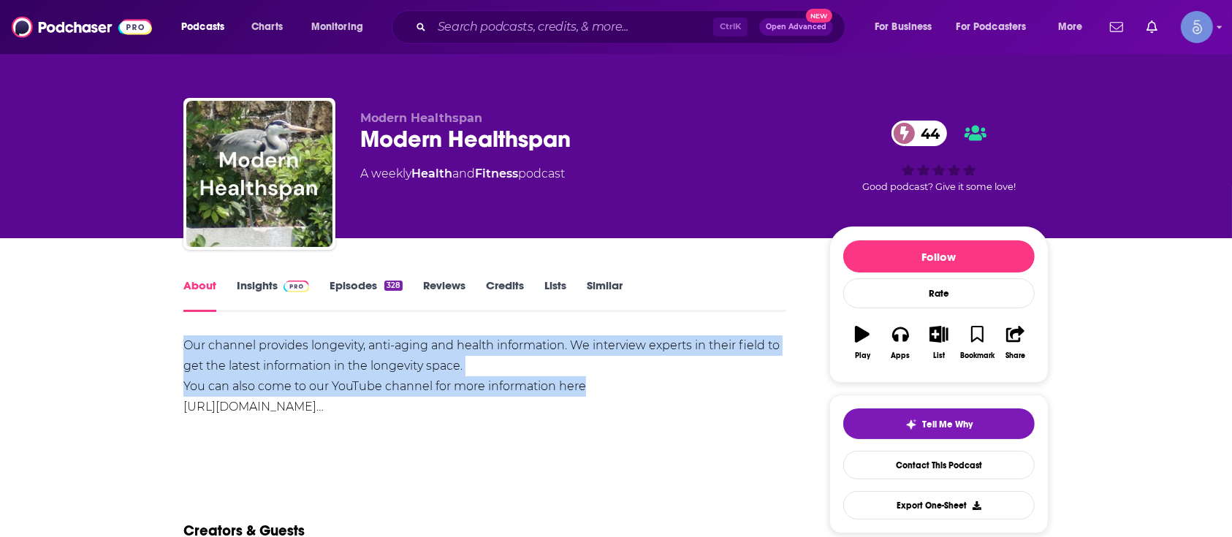
drag, startPoint x: 609, startPoint y: 387, endPoint x: 169, endPoint y: 331, distance: 443.5
copy div "Our channel provides longevity, anti-aging and health information. We interview…"
click at [470, 382] on div "Our channel provides longevity, anti-aging and health information. We interview…" at bounding box center [484, 377] width 603 height 82
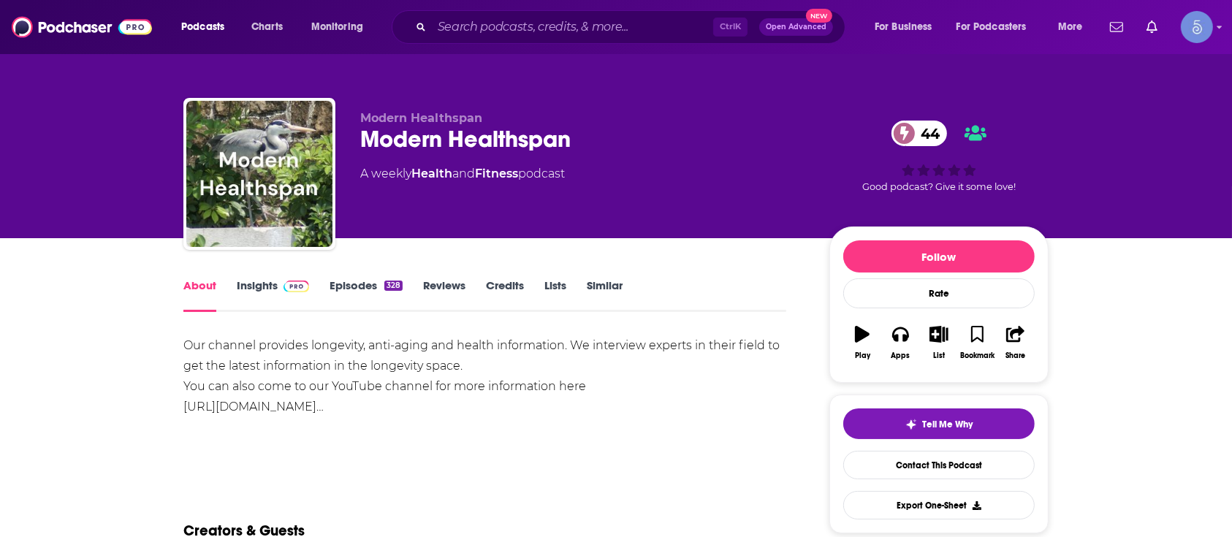
click at [284, 295] on link "Insights" at bounding box center [273, 295] width 72 height 34
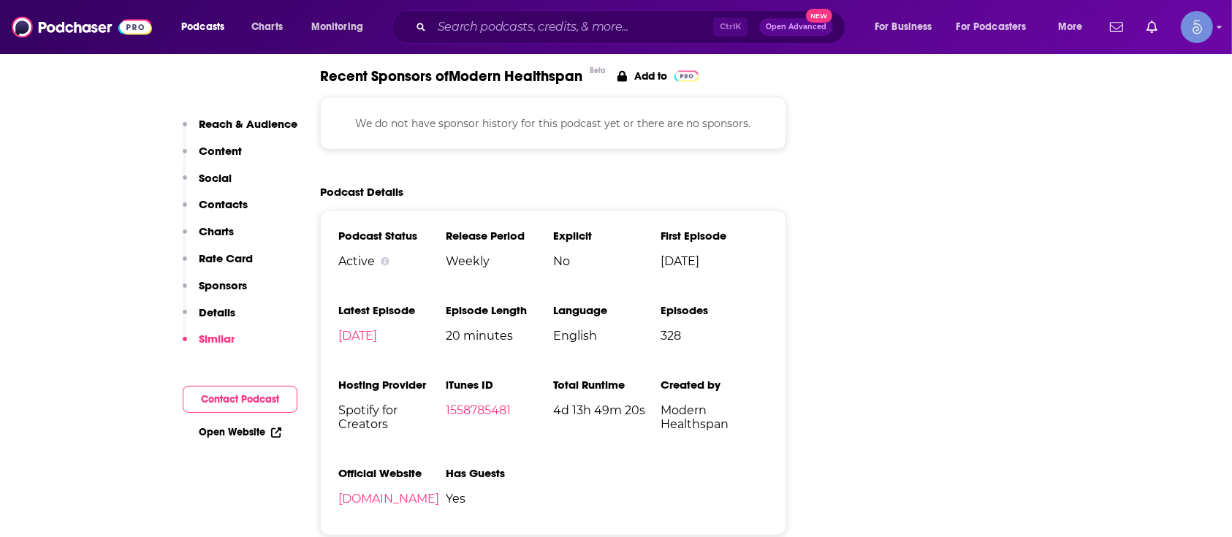
scroll to position [1949, 0]
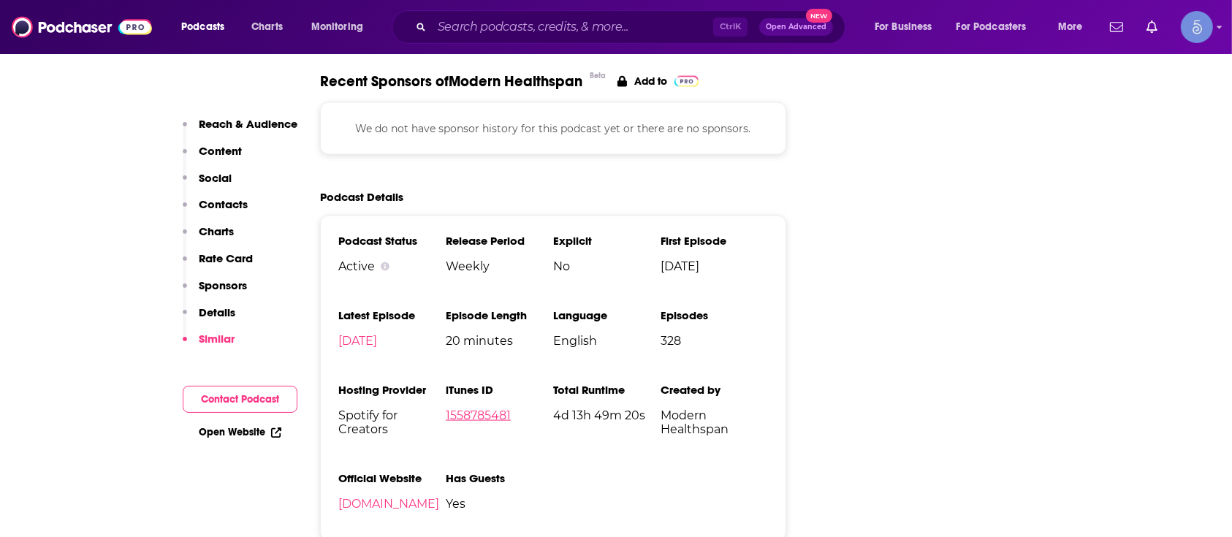
click at [480, 409] on link "1558785481" at bounding box center [478, 416] width 65 height 14
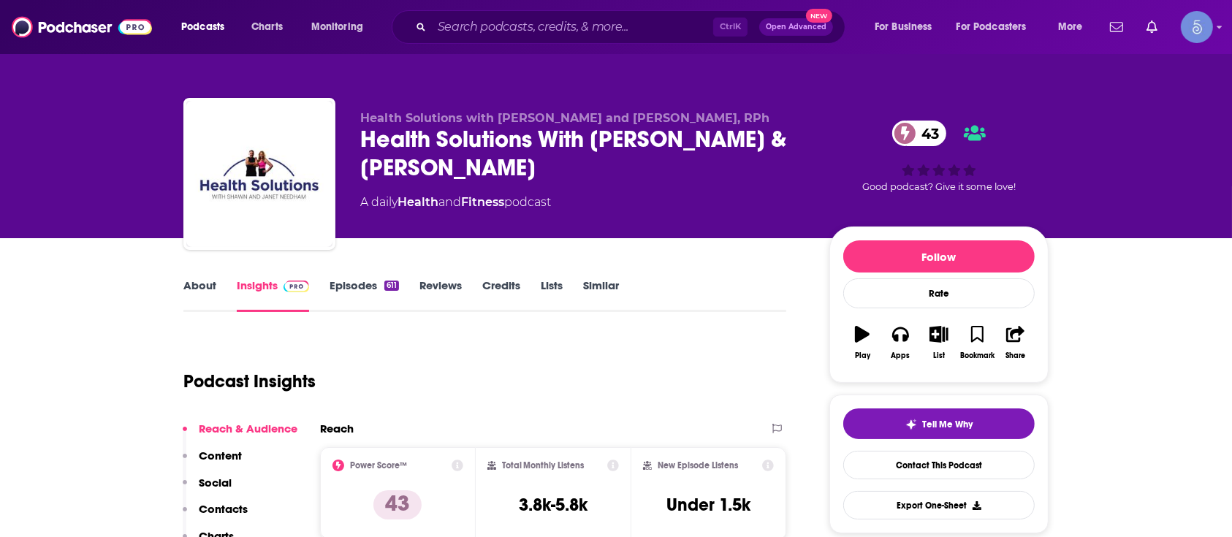
click at [494, 144] on div "Health Solutions With [PERSON_NAME] & [PERSON_NAME] 43" at bounding box center [583, 153] width 446 height 57
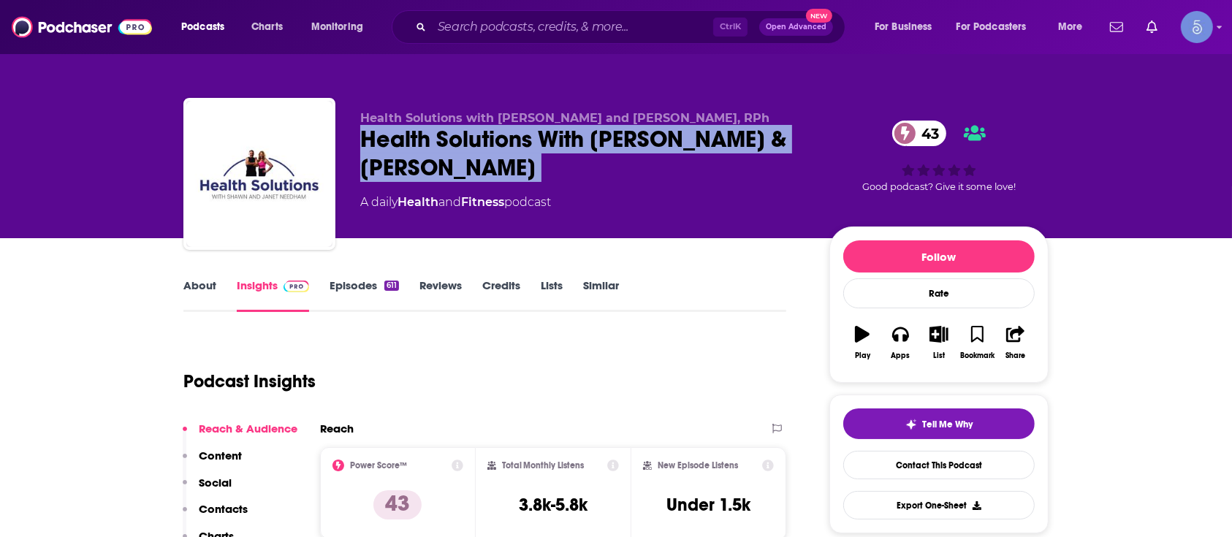
click at [494, 144] on div "Health Solutions With [PERSON_NAME] & [PERSON_NAME] 43" at bounding box center [583, 153] width 446 height 57
copy div "Health Solutions With [PERSON_NAME] & [PERSON_NAME] 43"
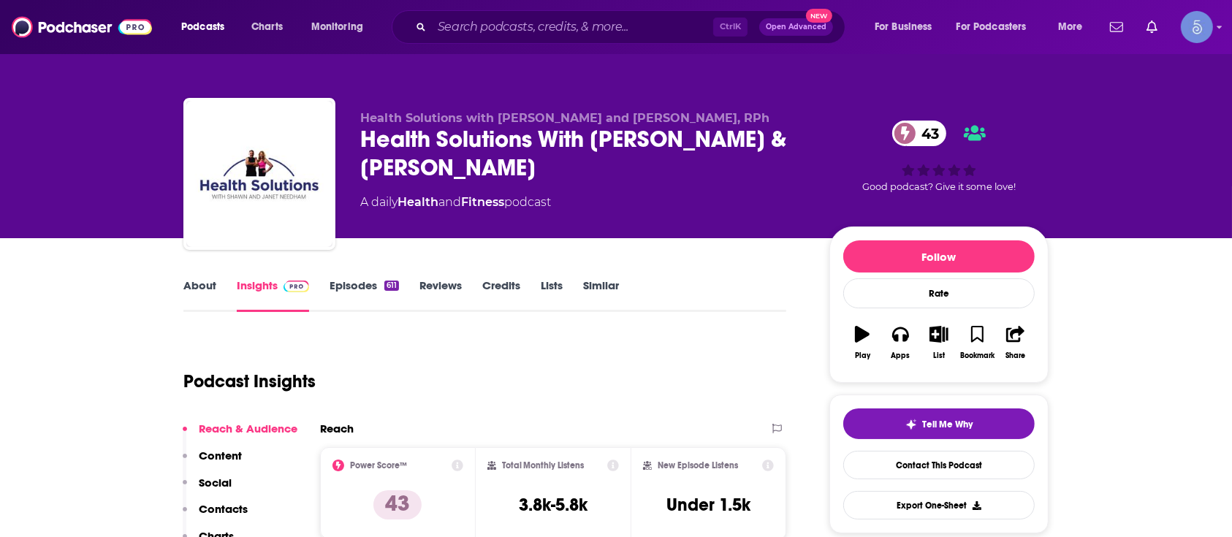
click at [480, 121] on span "Health Solutions with [PERSON_NAME] and [PERSON_NAME], RPh" at bounding box center [564, 118] width 409 height 14
copy p "Health Solutions with [PERSON_NAME] and [PERSON_NAME], RPh"
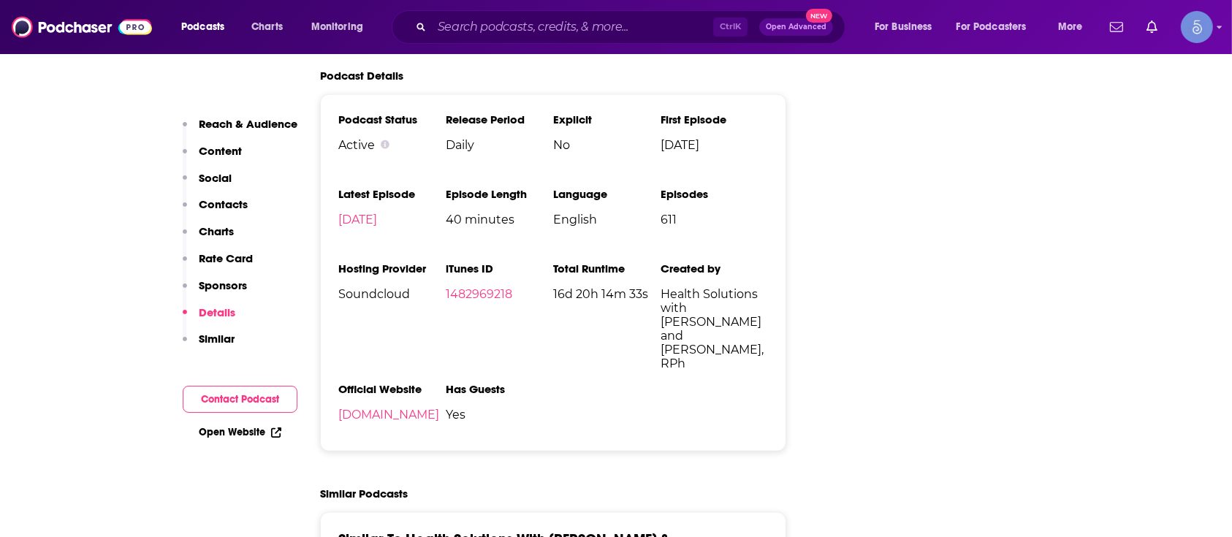
scroll to position [1754, 0]
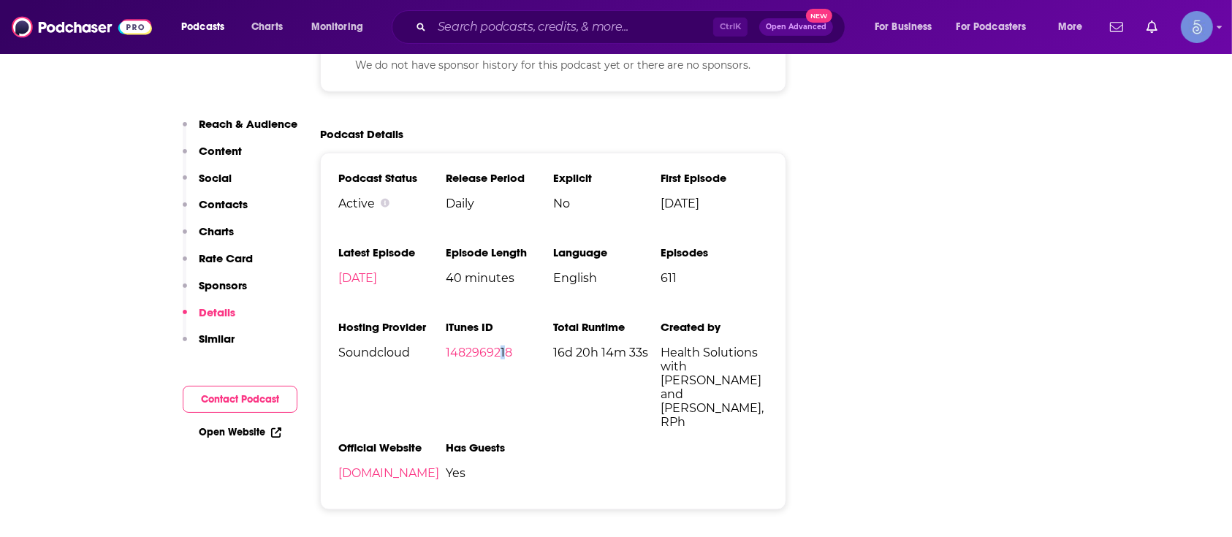
click at [501, 361] on li "iTunes ID 1482969218" at bounding box center [499, 368] width 107 height 97
click at [499, 355] on link "1482969218" at bounding box center [479, 353] width 67 height 14
